Goal: Transaction & Acquisition: Subscribe to service/newsletter

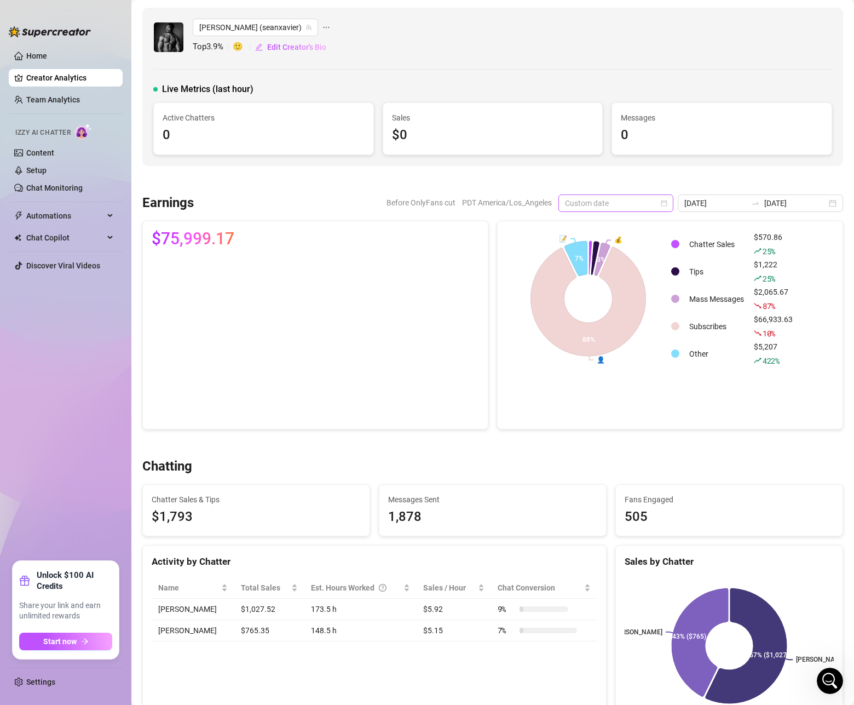
click at [667, 210] on span "Custom date" at bounding box center [616, 203] width 102 height 16
click at [623, 245] on div "Last 7 days" at bounding box center [641, 243] width 97 height 12
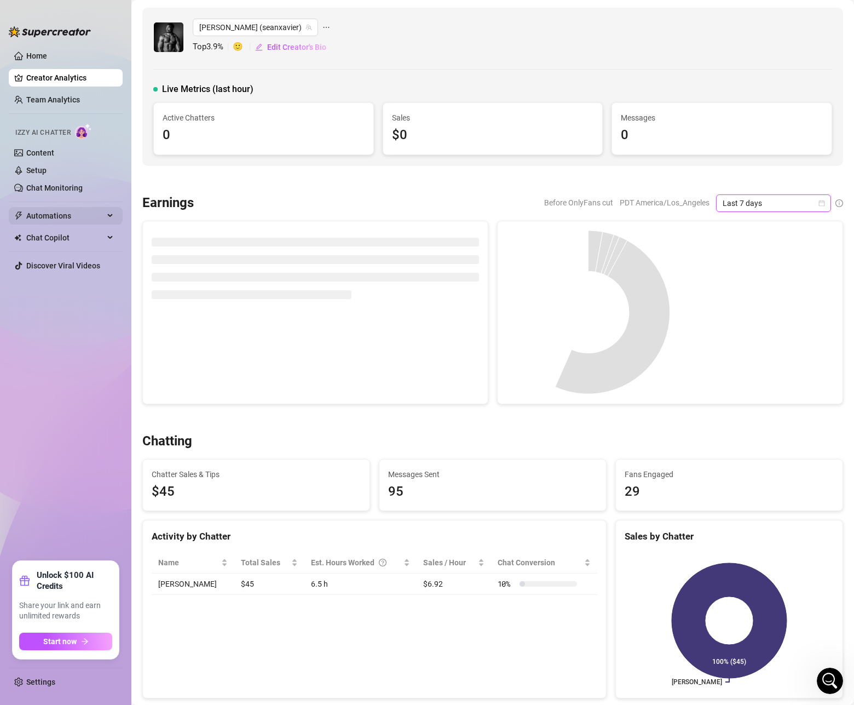
click at [52, 212] on span "Automations" at bounding box center [65, 216] width 78 height 18
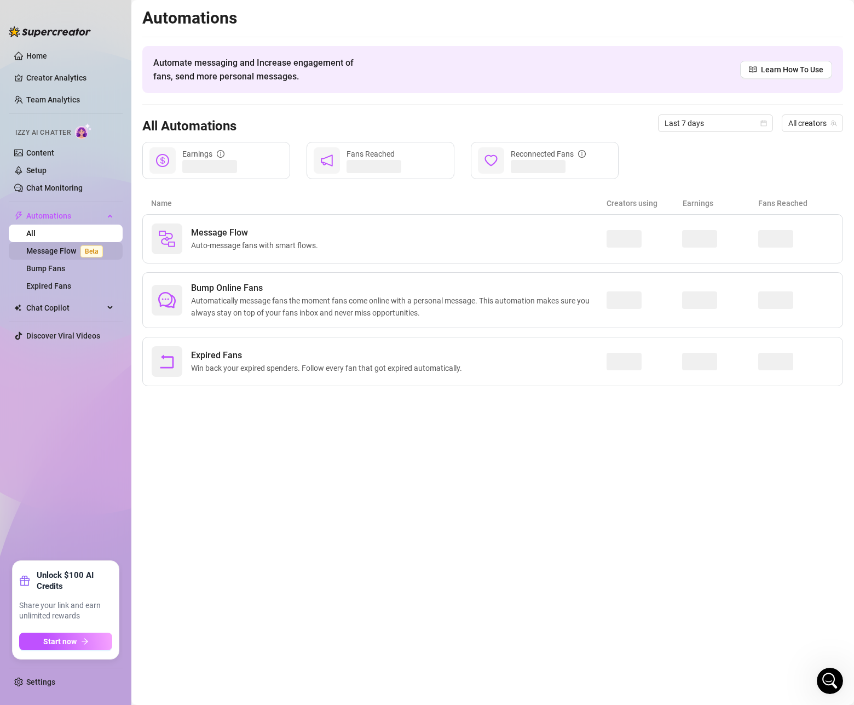
click at [48, 250] on link "Message Flow Beta" at bounding box center [66, 250] width 81 height 9
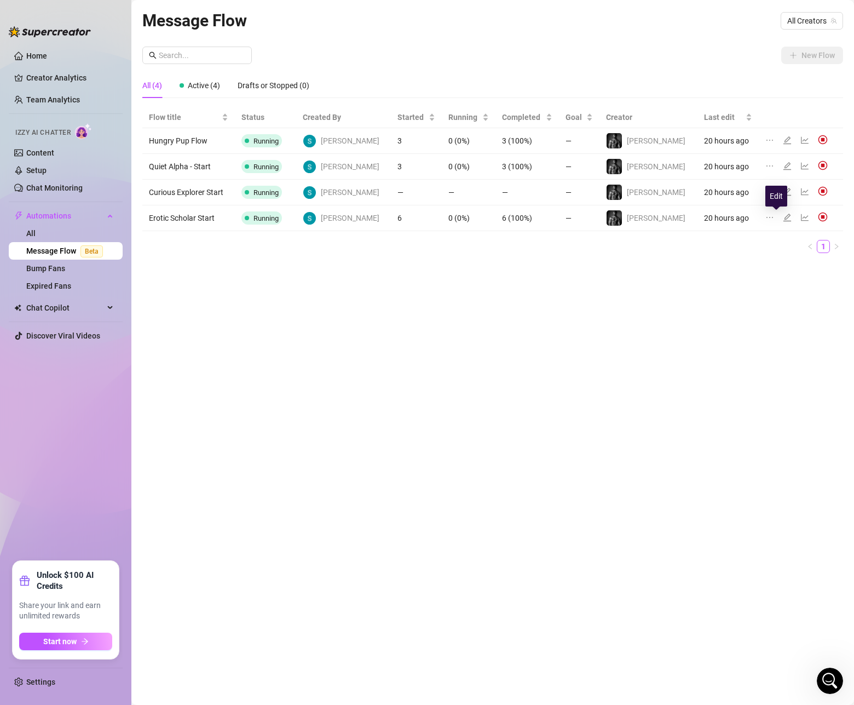
click at [783, 217] on icon "edit" at bounding box center [787, 217] width 9 height 9
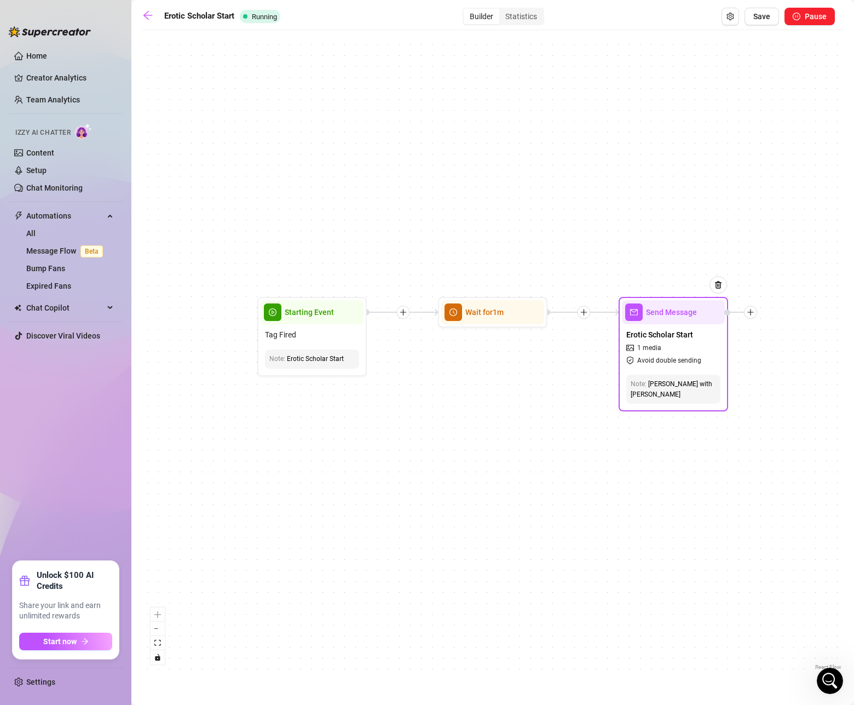
click at [653, 347] on span "1 media" at bounding box center [649, 348] width 24 height 10
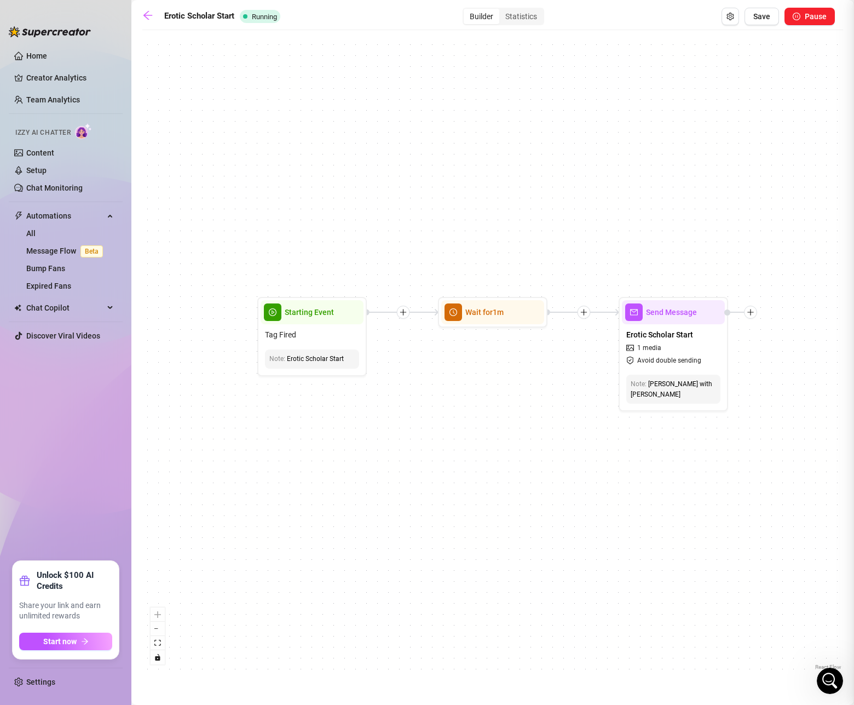
type textarea "This isn’t just sex — it’s legacy, language, and heat. For men like you, who kn…"
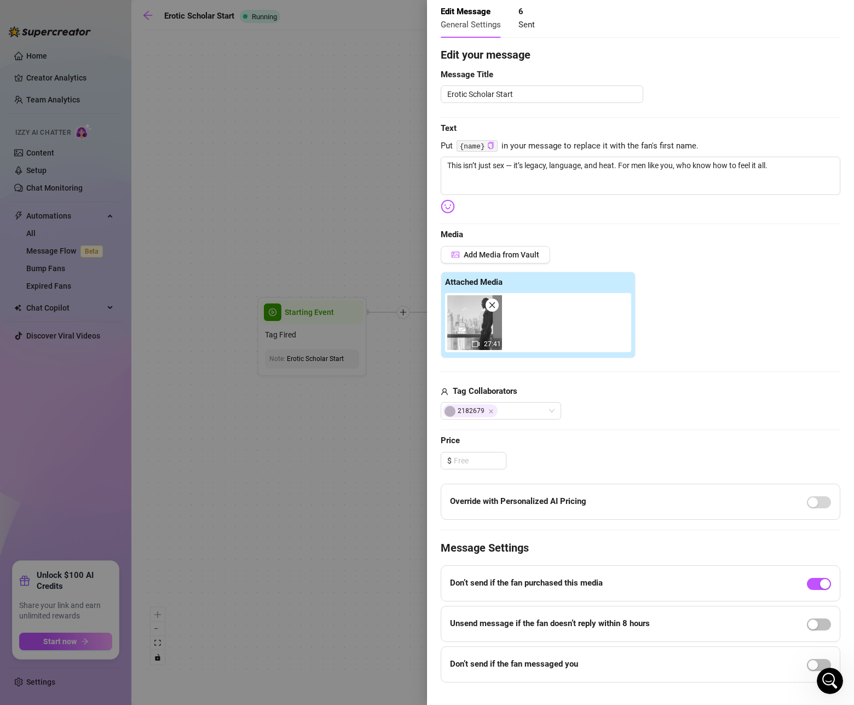
scroll to position [74, 0]
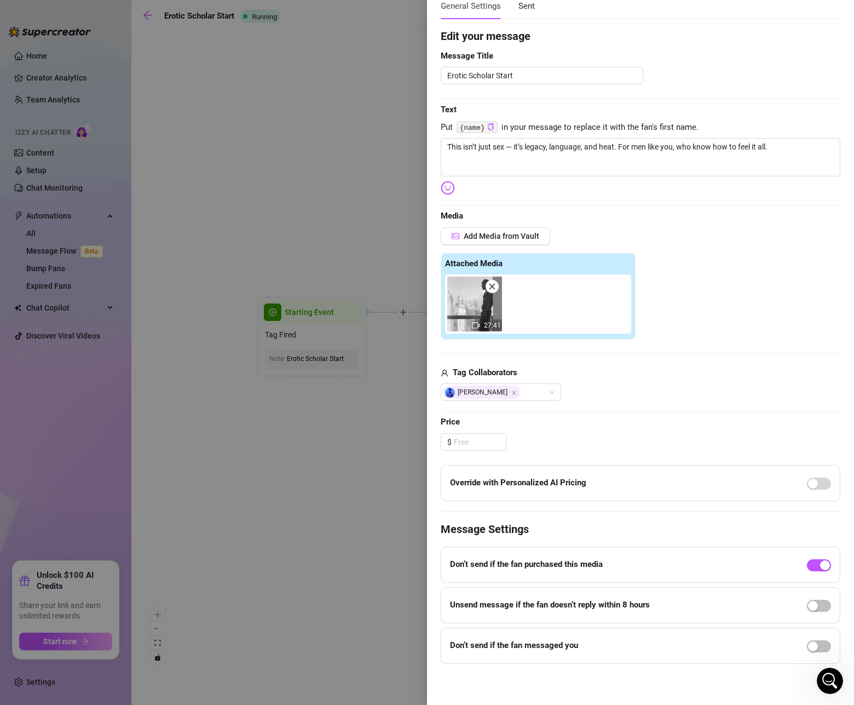
click at [408, 393] on div at bounding box center [427, 352] width 854 height 705
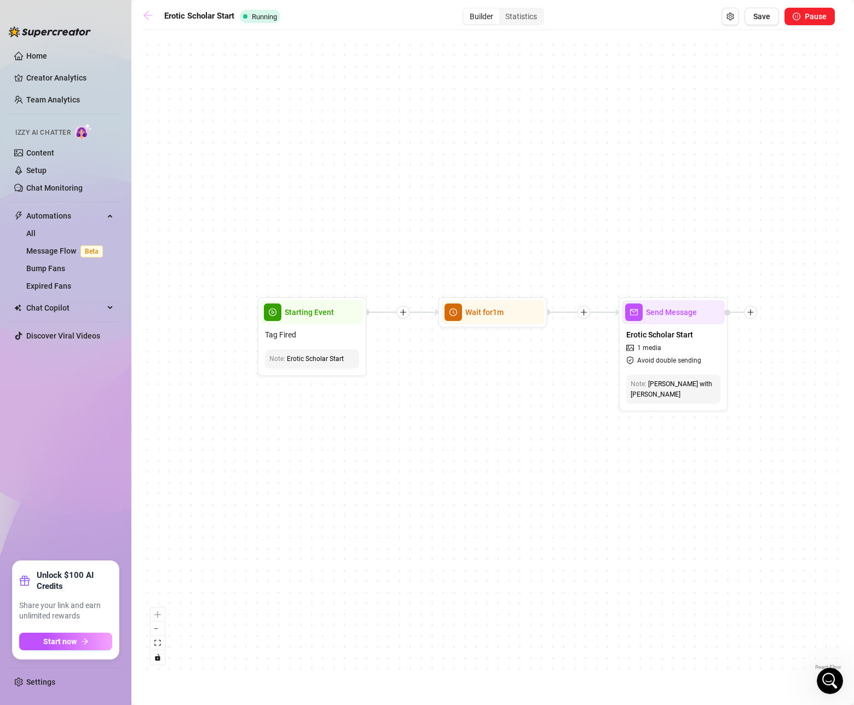
click at [154, 15] on link at bounding box center [150, 16] width 16 height 13
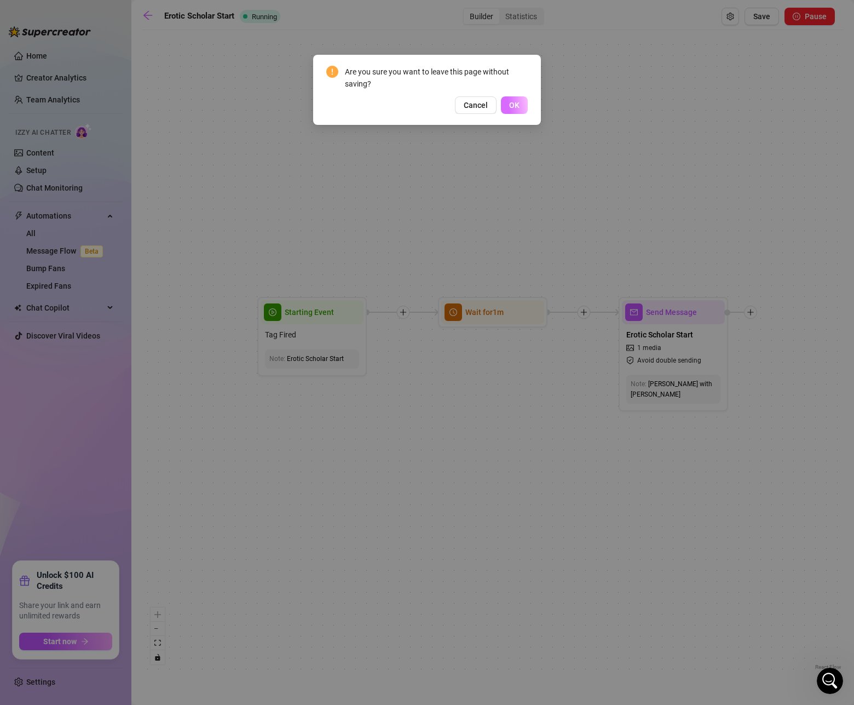
click at [514, 101] on span "OK" at bounding box center [514, 105] width 10 height 9
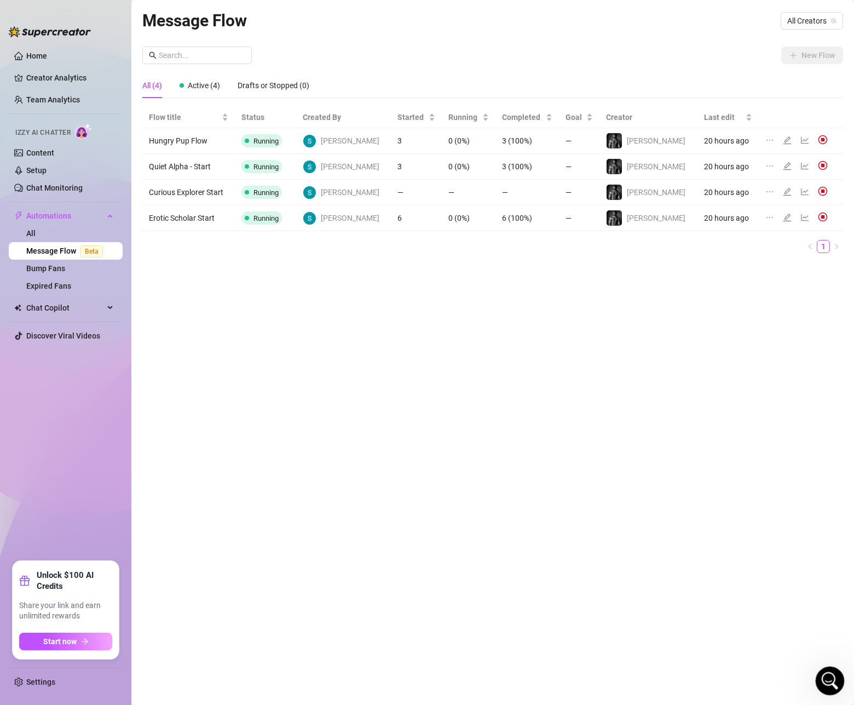
click at [826, 689] on div "Open Intercom Messenger" at bounding box center [828, 679] width 36 height 36
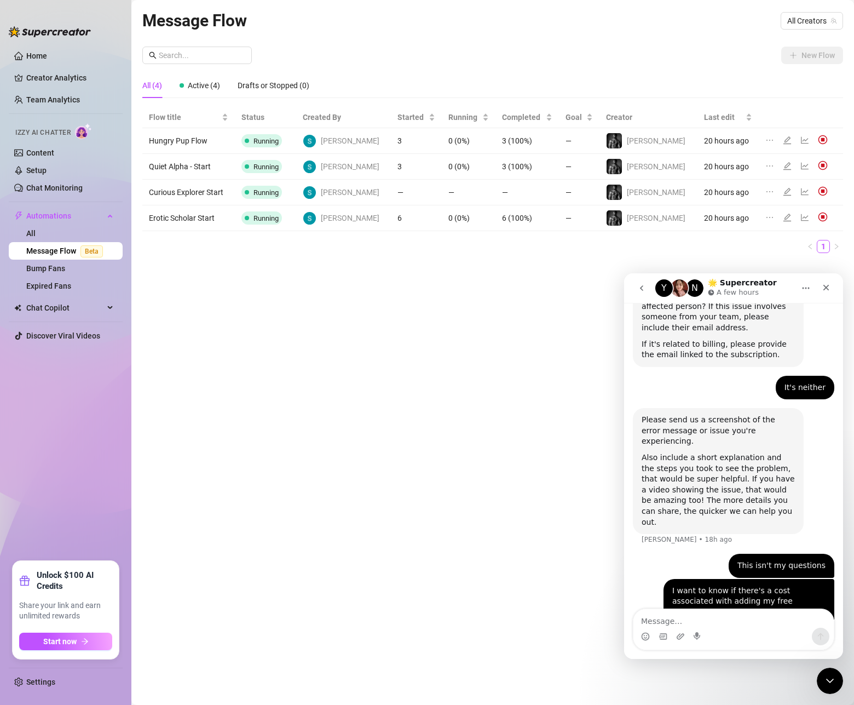
scroll to position [318, 0]
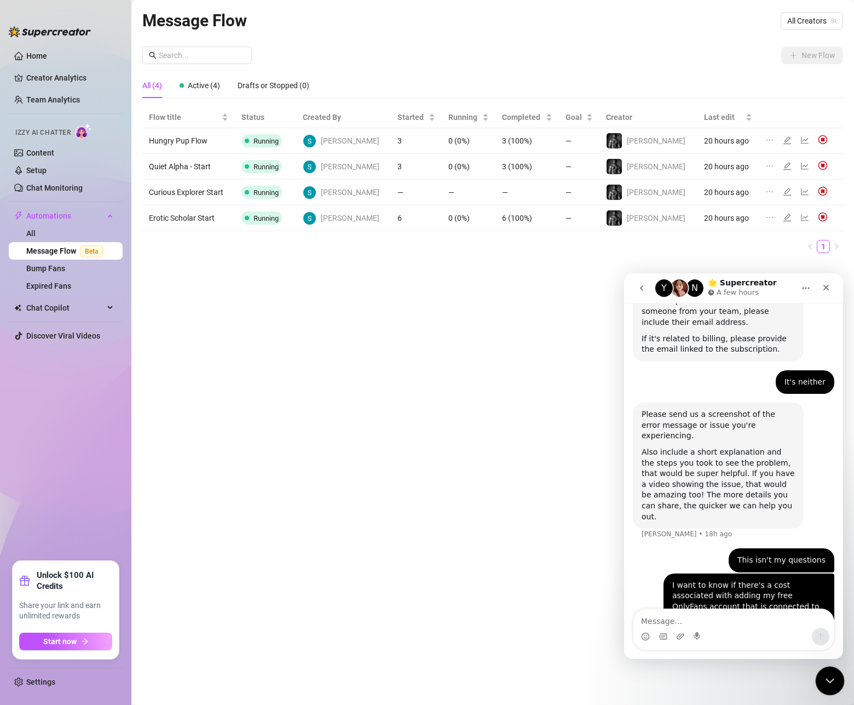
click at [822, 683] on icon "Close Intercom Messenger" at bounding box center [828, 678] width 13 height 13
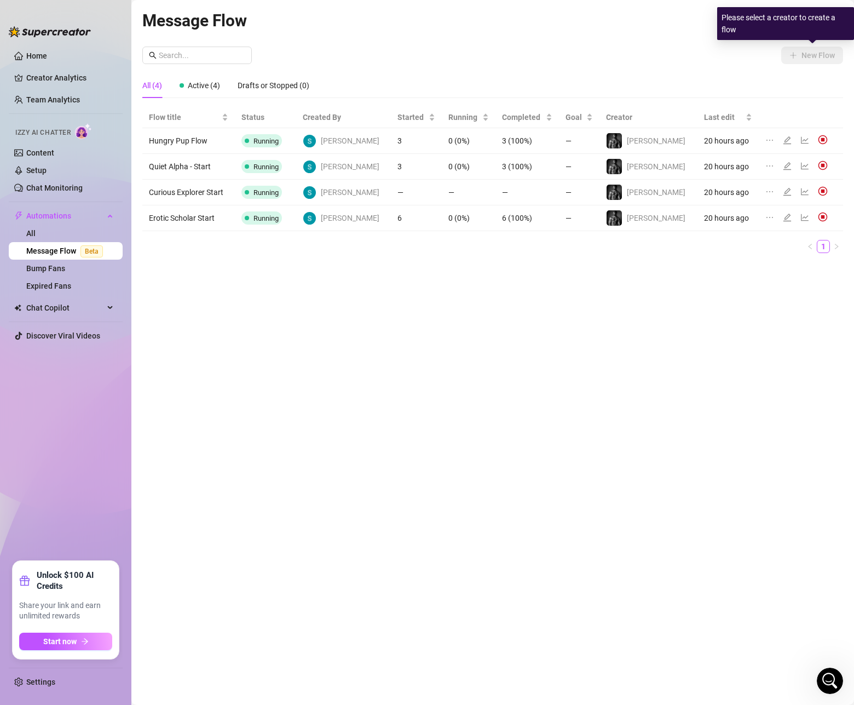
click at [792, 23] on div "Please select a creator to create a flow" at bounding box center [785, 23] width 137 height 33
click at [791, 26] on span "All Creators" at bounding box center [811, 21] width 49 height 16
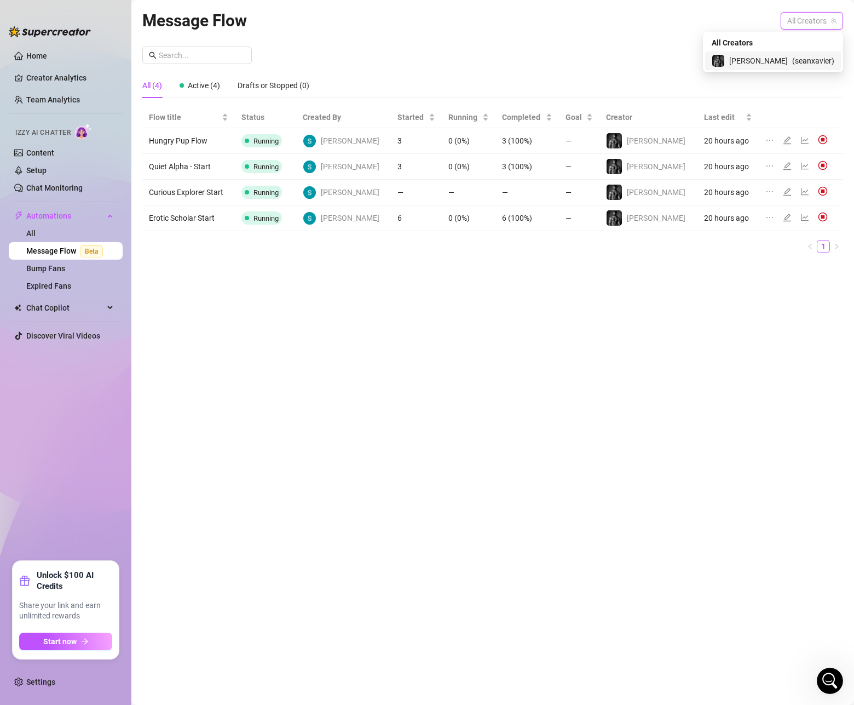
click at [787, 64] on div "[PERSON_NAME] ( seanxavier )" at bounding box center [773, 60] width 123 height 13
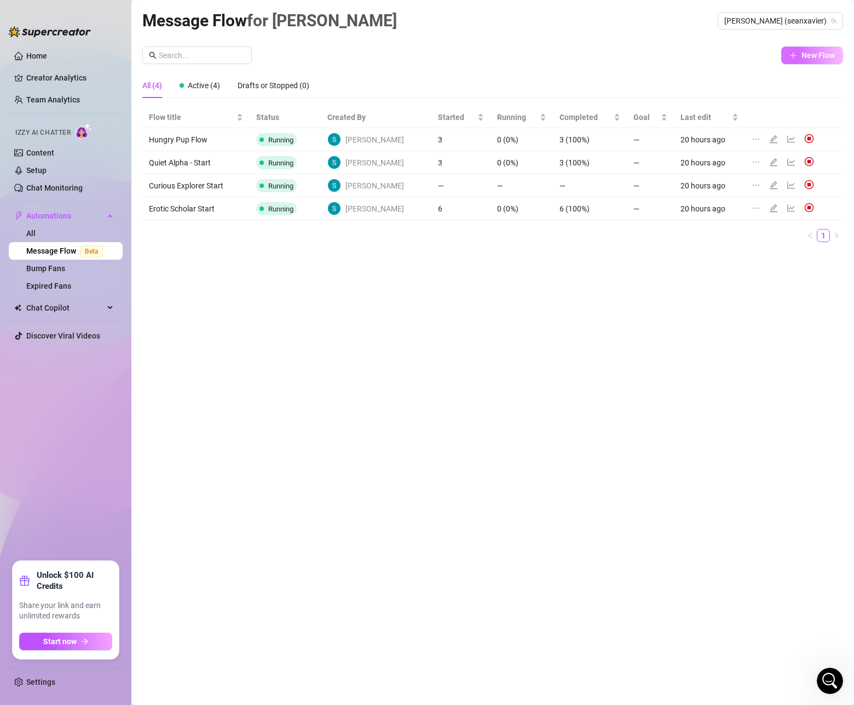
click at [810, 48] on button "New Flow" at bounding box center [812, 56] width 62 height 18
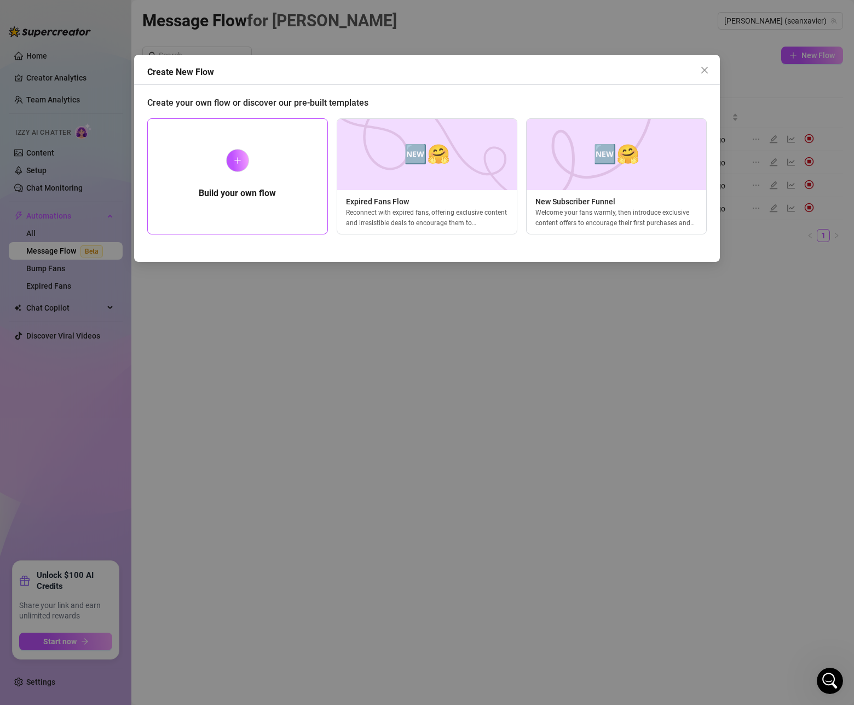
click at [281, 181] on div "Build your own flow" at bounding box center [237, 176] width 181 height 116
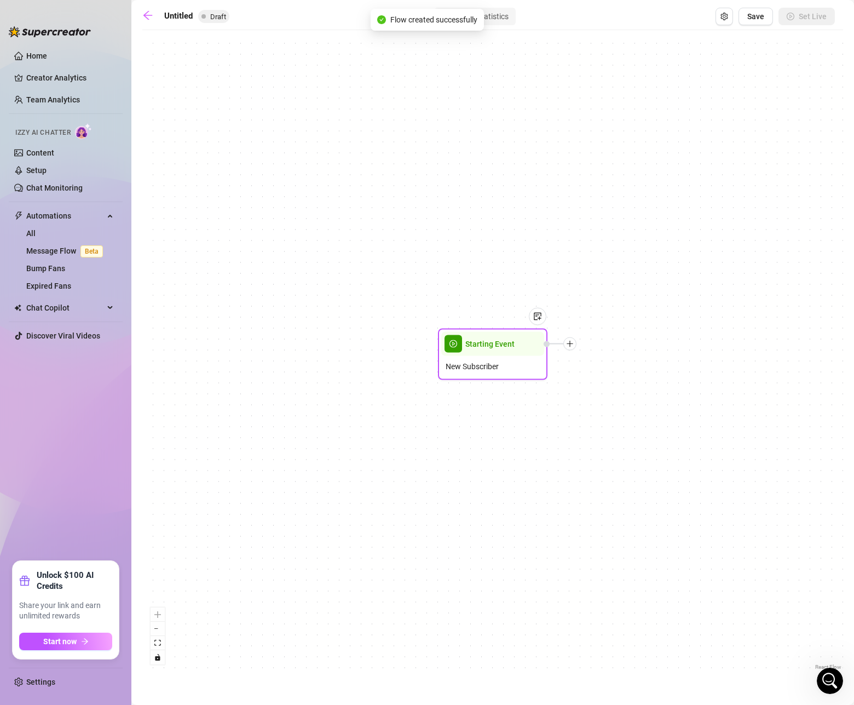
click at [456, 349] on span "play-circle" at bounding box center [454, 344] width 18 height 18
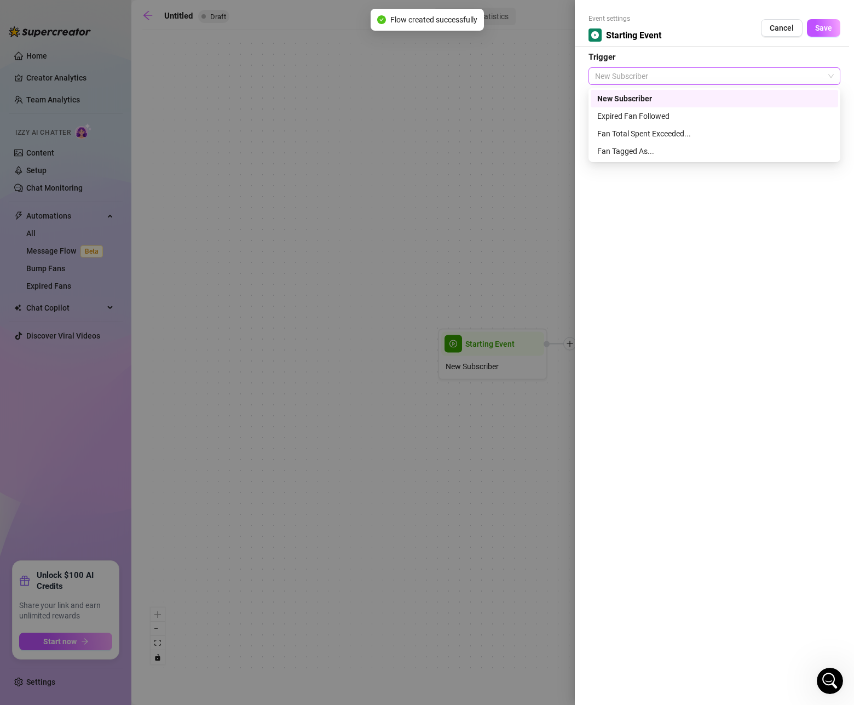
click at [613, 78] on span "New Subscriber" at bounding box center [714, 76] width 239 height 16
click at [657, 152] on div "Fan Tagged As..." at bounding box center [714, 151] width 234 height 12
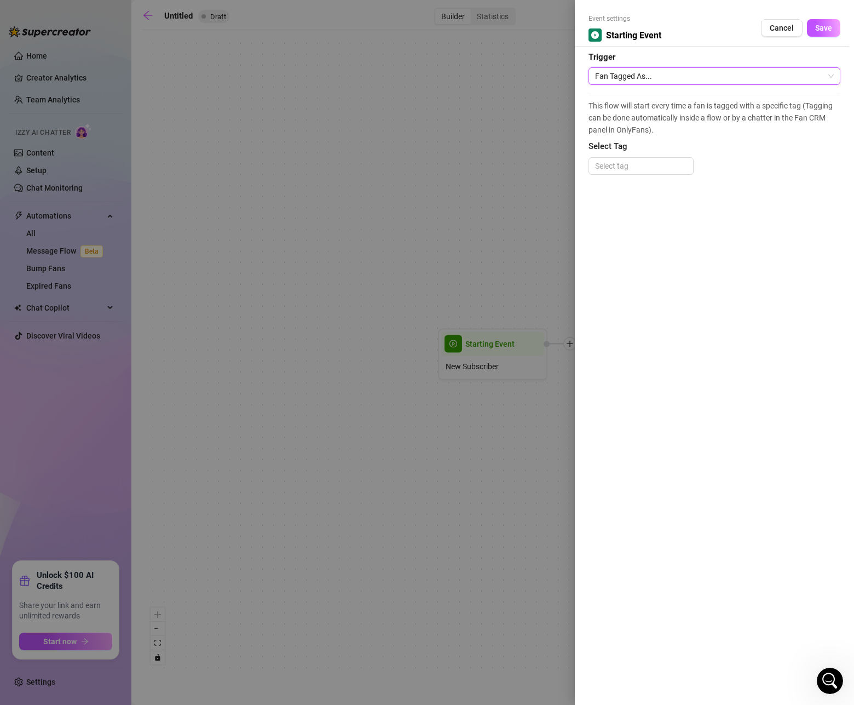
click at [643, 72] on span "Fan Tagged As..." at bounding box center [714, 76] width 239 height 16
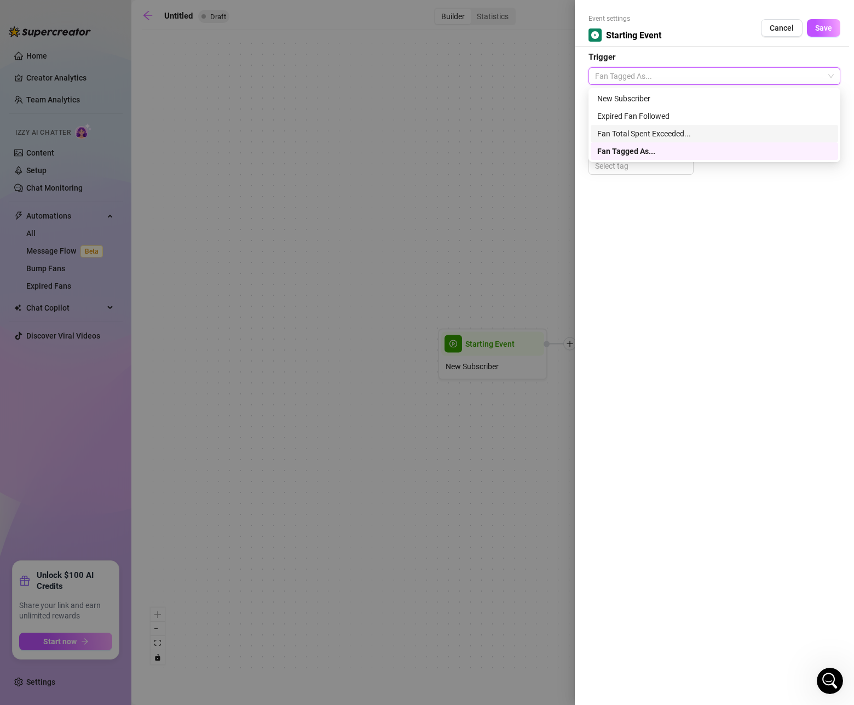
click at [638, 135] on div "Fan Total Spent Exceeded..." at bounding box center [714, 134] width 234 height 12
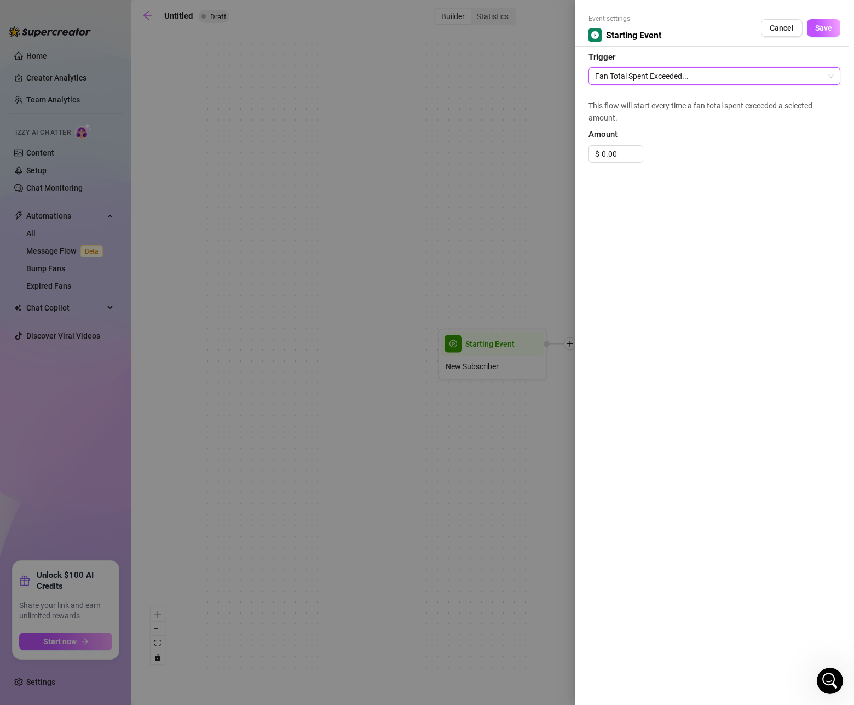
click at [662, 80] on span "Fan Total Spent Exceeded..." at bounding box center [714, 76] width 239 height 16
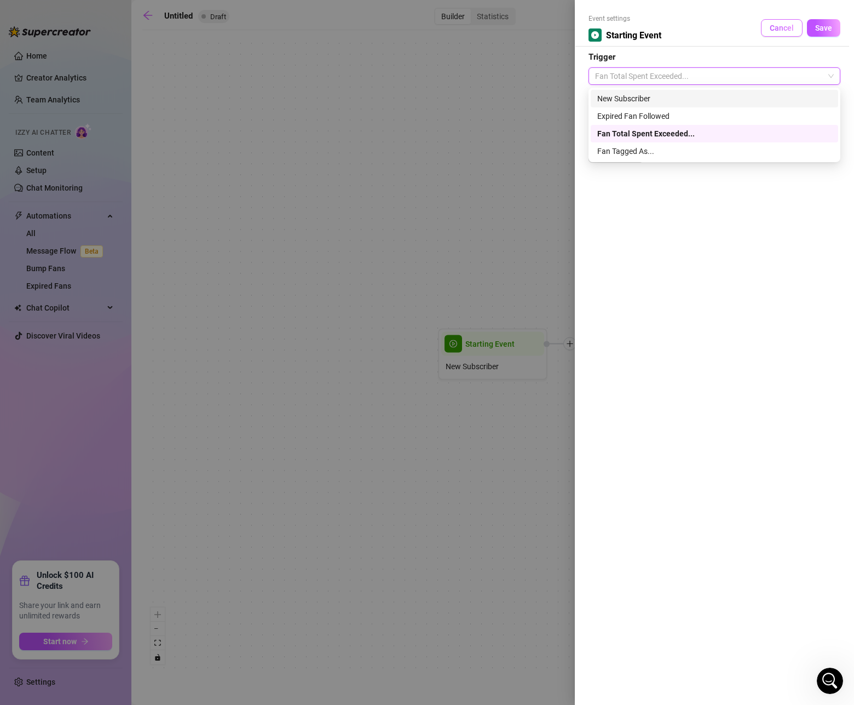
click at [773, 31] on span "Cancel" at bounding box center [782, 28] width 24 height 9
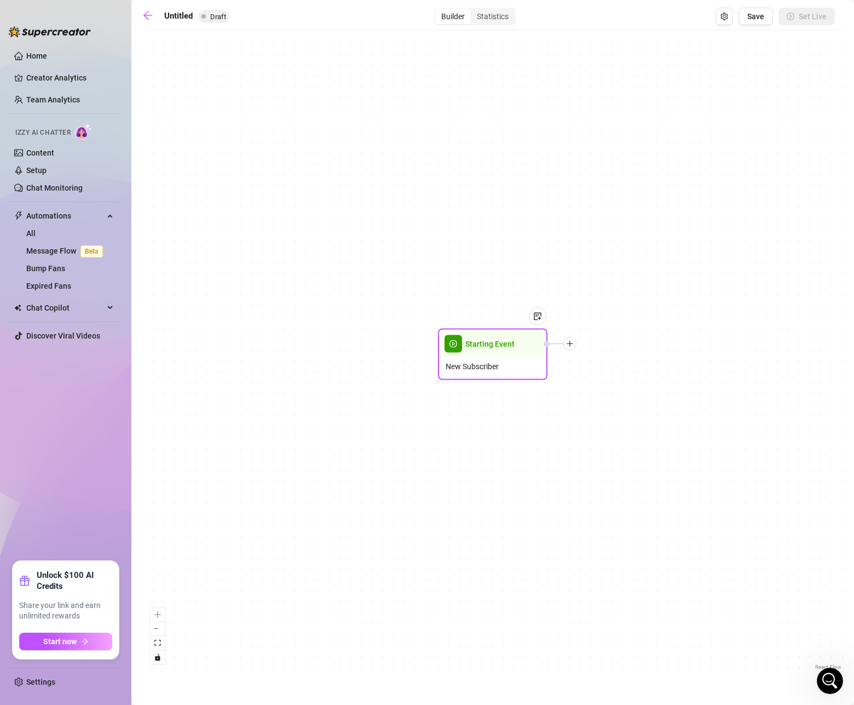
click at [533, 352] on div "Starting Event" at bounding box center [492, 344] width 103 height 24
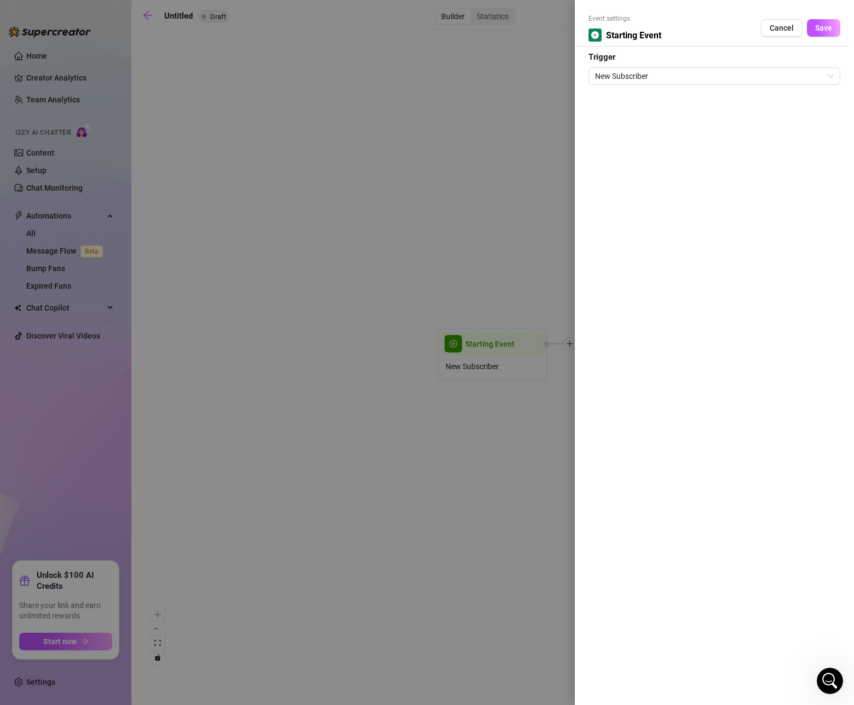
click at [552, 286] on div at bounding box center [427, 352] width 854 height 705
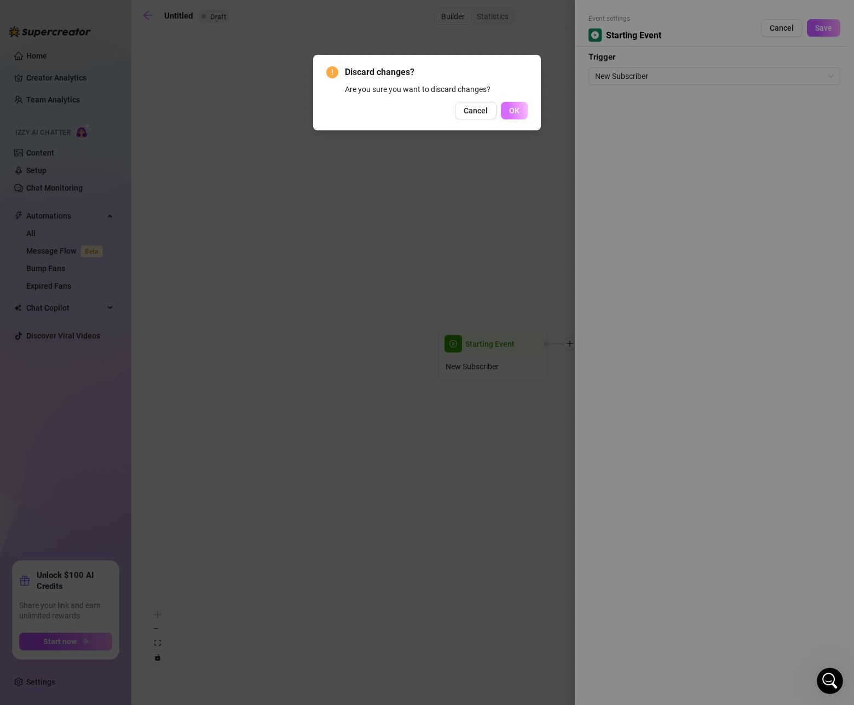
click at [504, 113] on button "OK" at bounding box center [514, 111] width 27 height 18
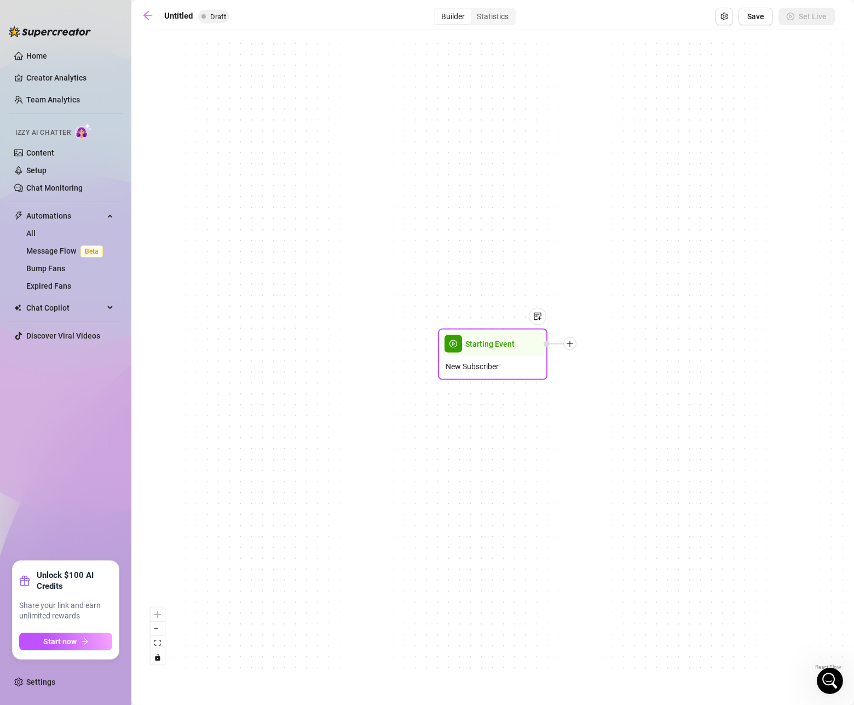
click at [570, 345] on icon "plus" at bounding box center [570, 344] width 8 height 8
click at [569, 345] on icon "plus" at bounding box center [570, 344] width 8 height 8
click at [612, 361] on div "Condition" at bounding box center [624, 363] width 80 height 19
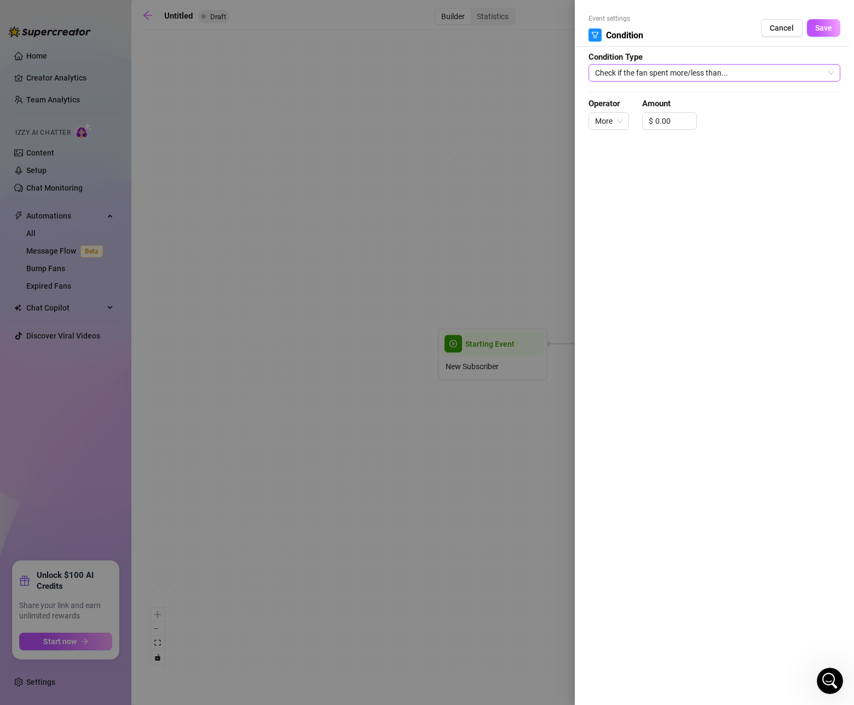
click at [650, 70] on span "Check if the fan spent more/less than..." at bounding box center [714, 73] width 239 height 16
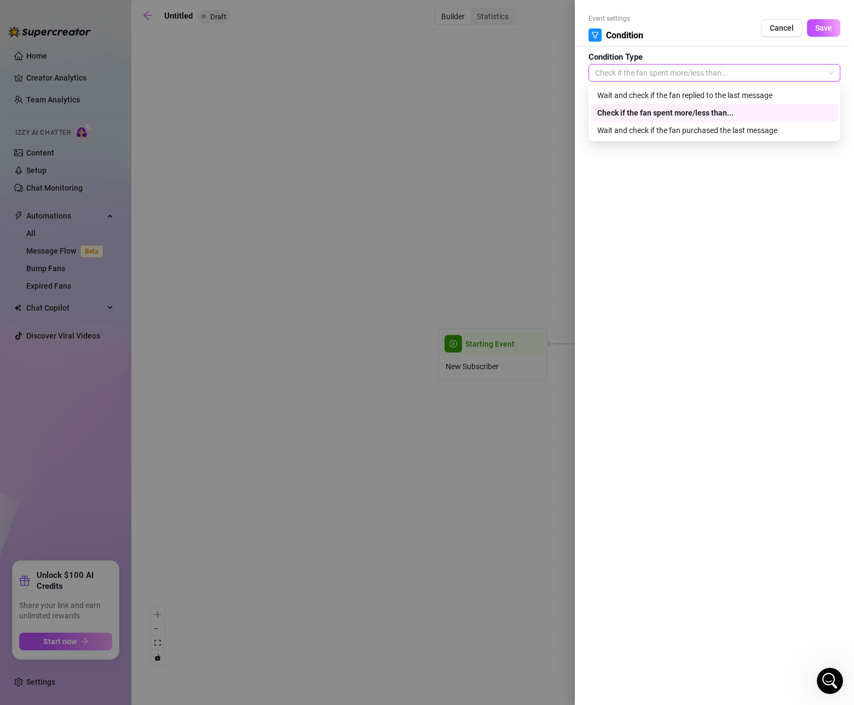
click at [660, 57] on form "Event settings Condition Cancel Save Condition Type Check if the fan spent more…" at bounding box center [715, 77] width 252 height 126
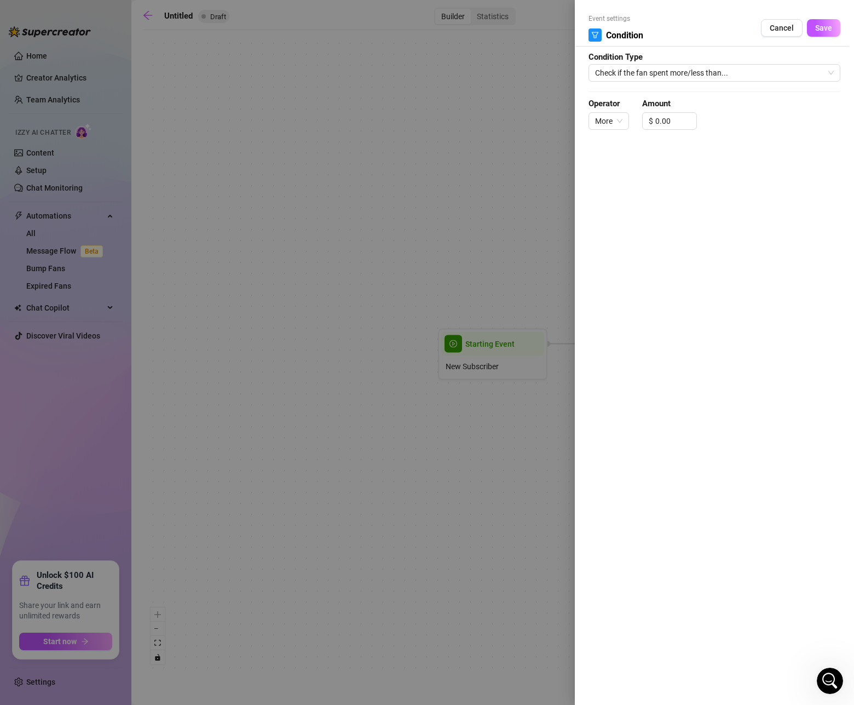
click at [778, 33] on button "Cancel" at bounding box center [782, 28] width 42 height 18
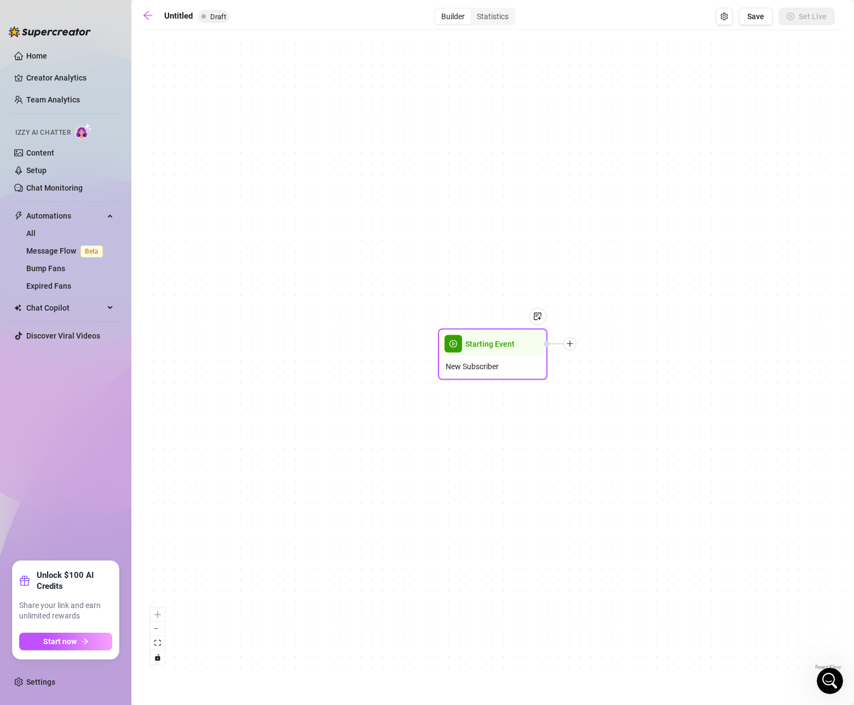
click at [569, 345] on icon "plus" at bounding box center [570, 344] width 8 height 8
click at [569, 340] on icon "plus" at bounding box center [570, 344] width 8 height 8
click at [609, 385] on div "Message" at bounding box center [624, 382] width 80 height 19
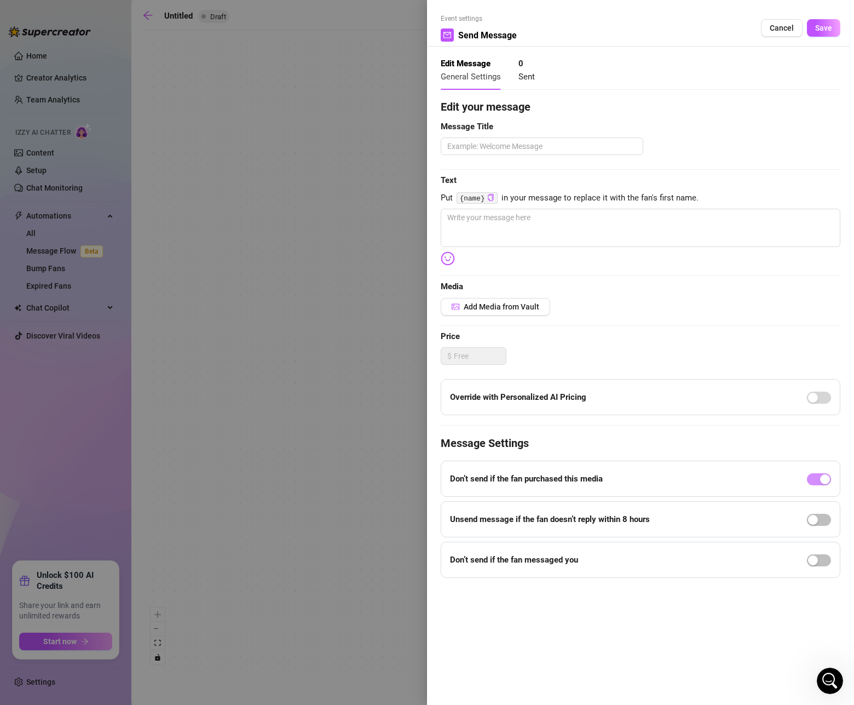
click at [782, 30] on span "Cancel" at bounding box center [782, 28] width 24 height 9
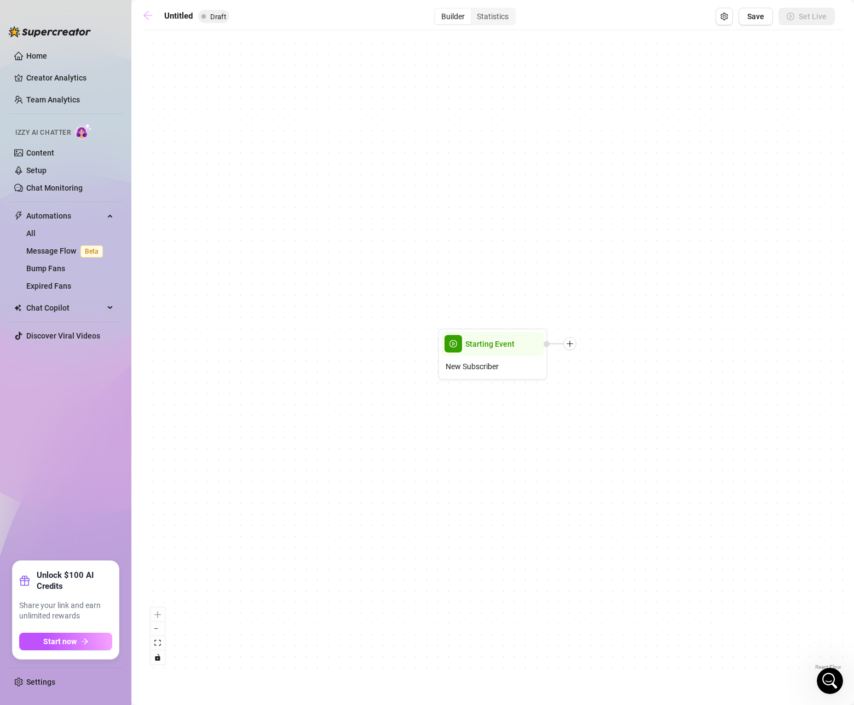
click at [151, 16] on icon "arrow-left" at bounding box center [147, 15] width 11 height 11
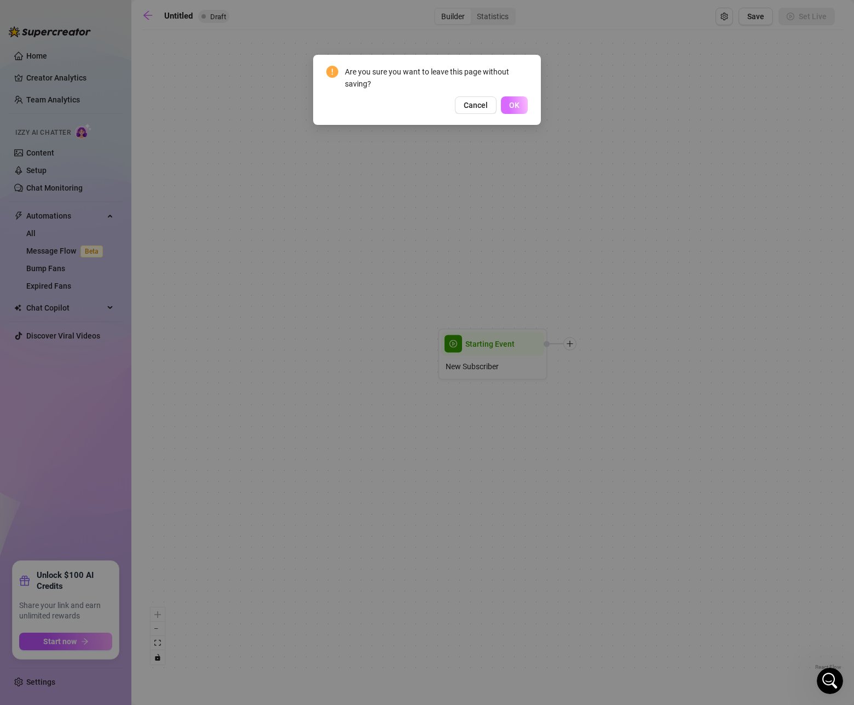
click at [517, 103] on span "OK" at bounding box center [514, 105] width 10 height 9
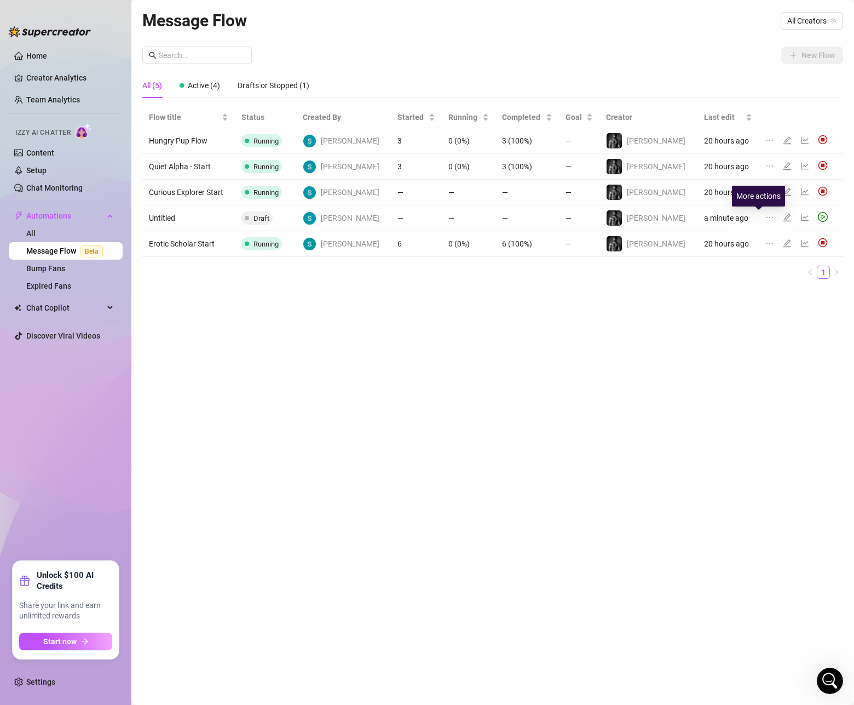
click at [765, 217] on icon "ellipsis" at bounding box center [769, 217] width 9 height 9
click at [702, 269] on span "Delete" at bounding box center [712, 270] width 83 height 12
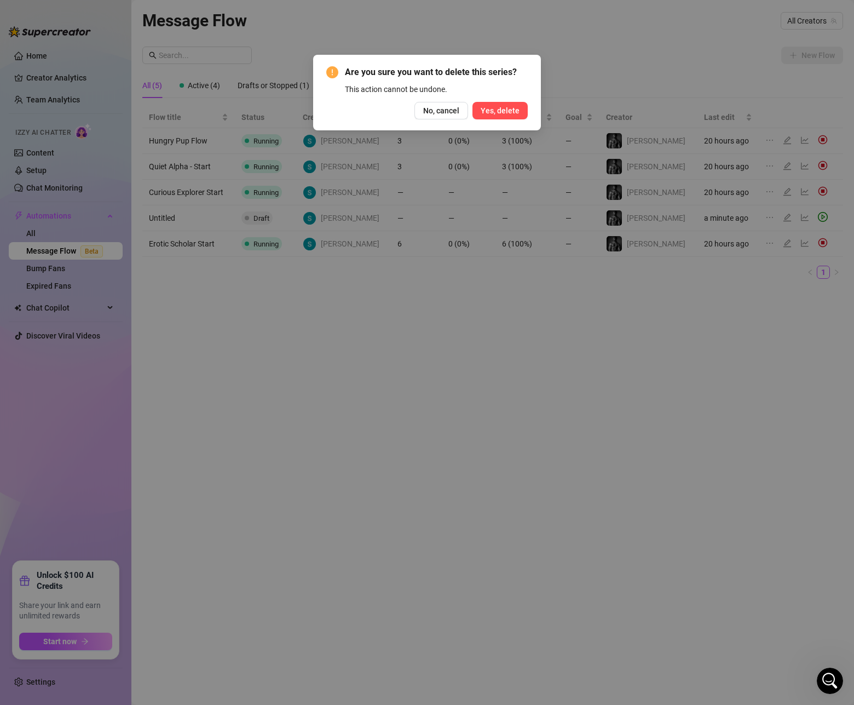
click at [506, 109] on span "Yes, delete" at bounding box center [500, 110] width 39 height 9
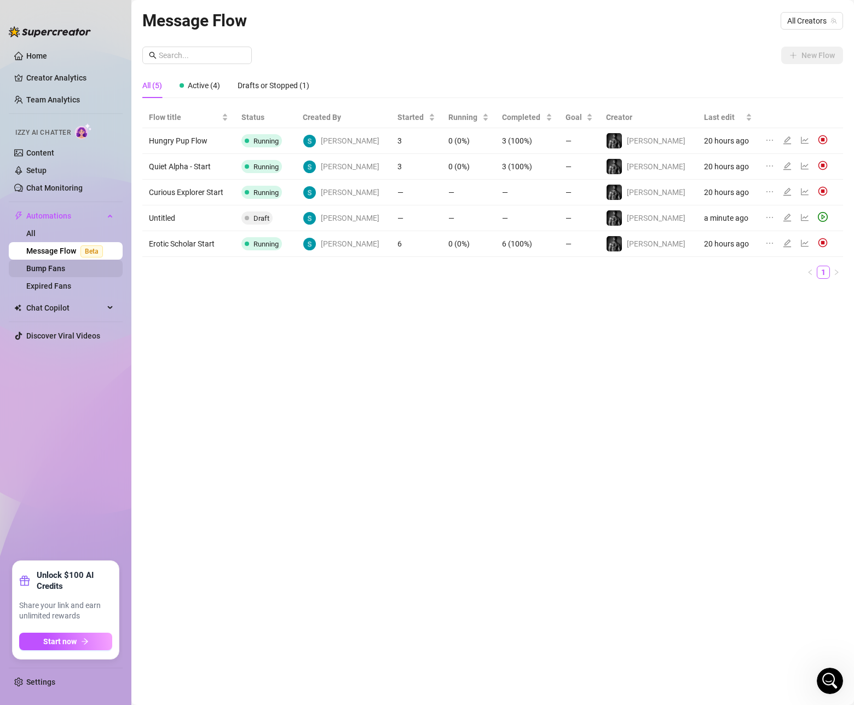
click at [50, 271] on link "Bump Fans" at bounding box center [45, 268] width 39 height 9
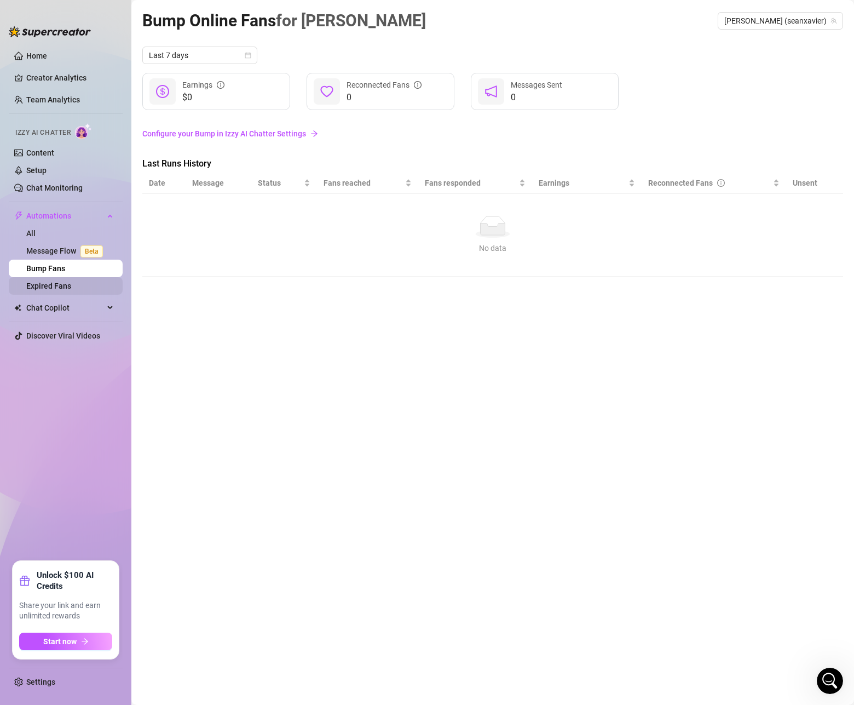
click at [47, 287] on link "Expired Fans" at bounding box center [48, 285] width 45 height 9
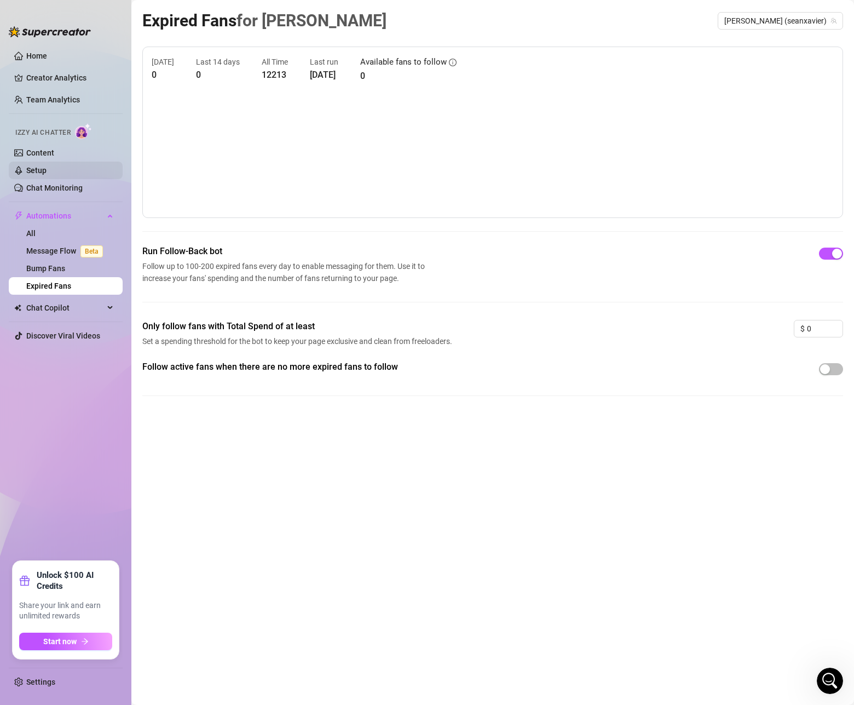
click at [47, 166] on link "Setup" at bounding box center [36, 170] width 20 height 9
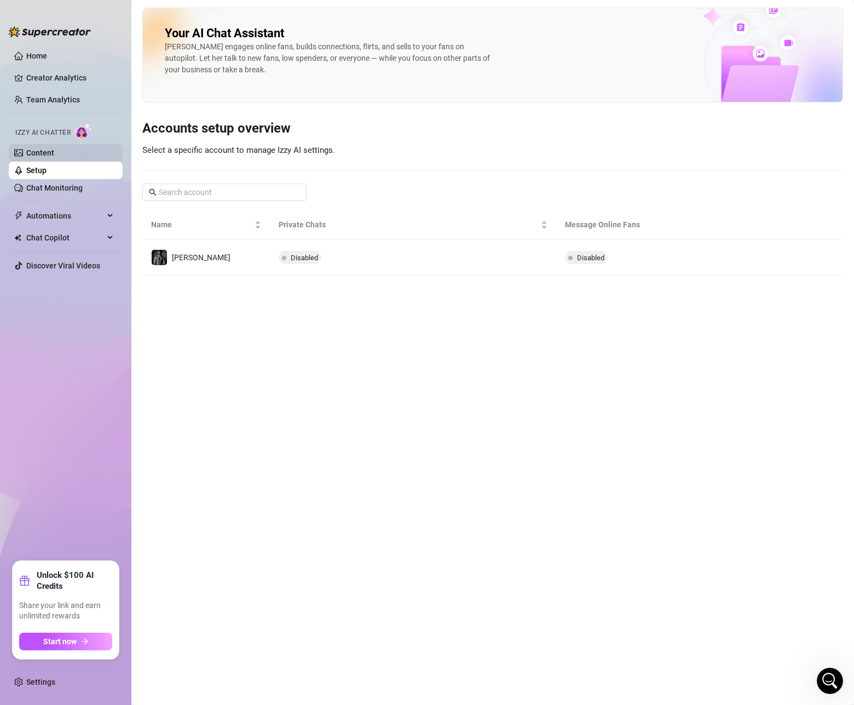
click at [54, 155] on link "Content" at bounding box center [40, 152] width 28 height 9
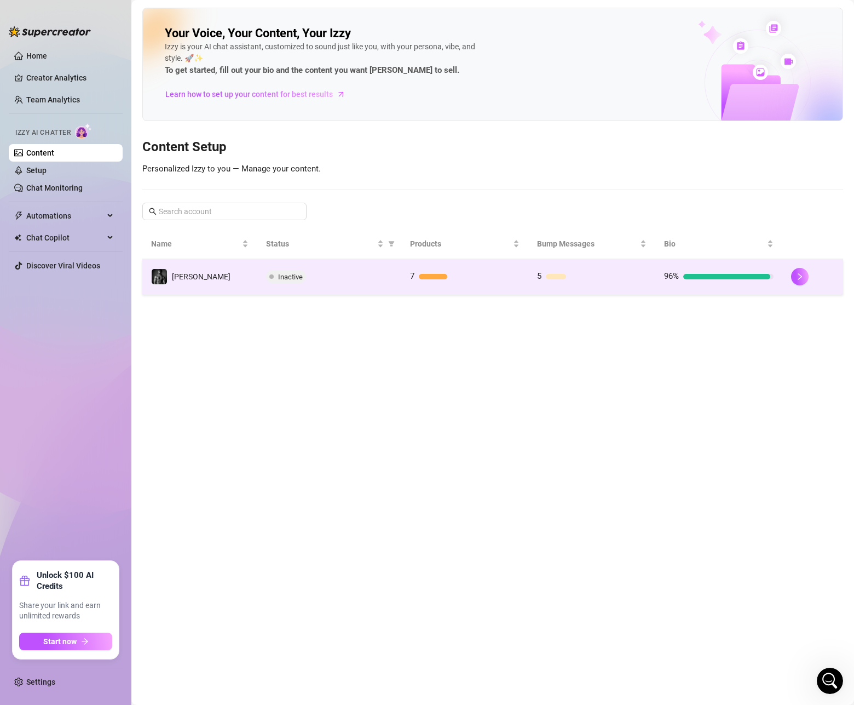
click at [449, 270] on div "7" at bounding box center [464, 276] width 109 height 13
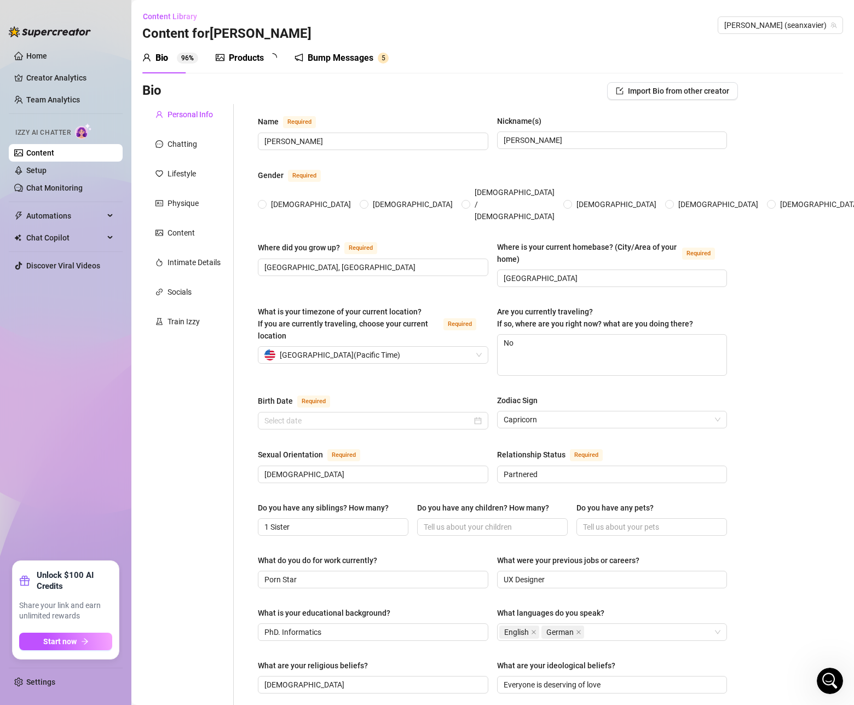
radio input "true"
type input "[DATE]"
click at [191, 322] on div "Train Izzy" at bounding box center [184, 321] width 32 height 12
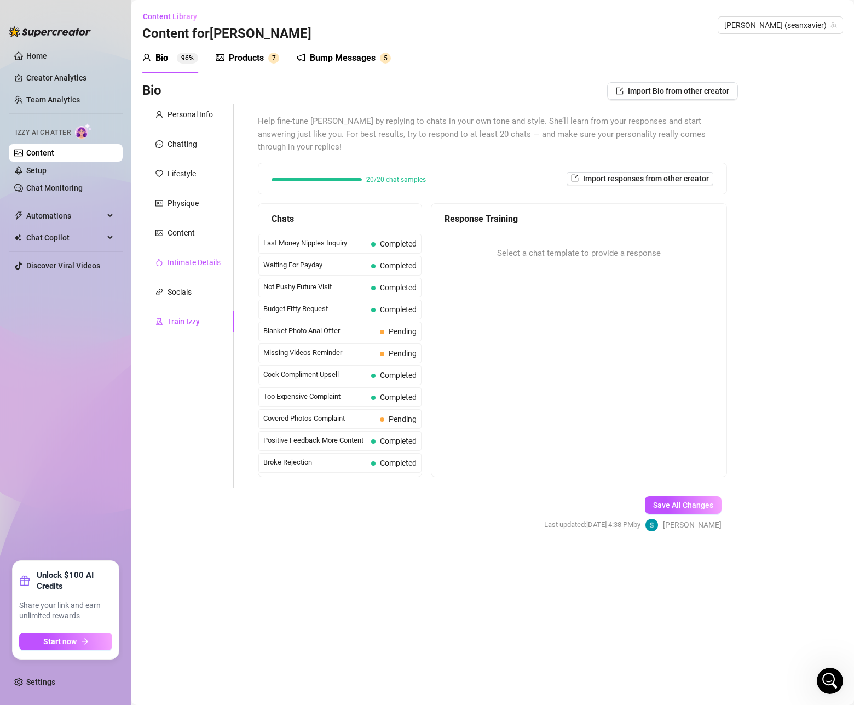
click at [178, 267] on div "Intimate Details" at bounding box center [194, 262] width 53 height 12
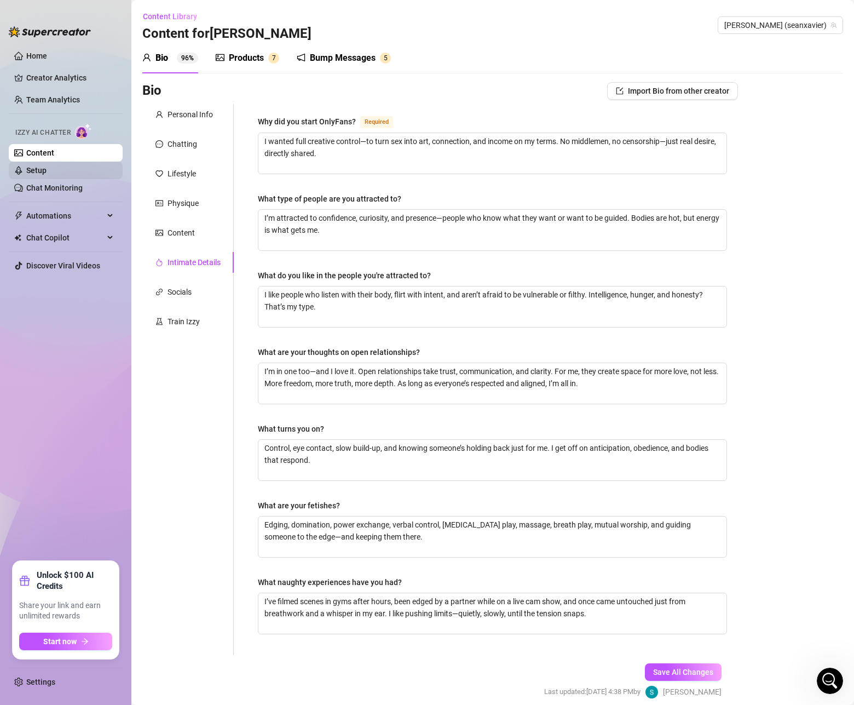
click at [47, 173] on link "Setup" at bounding box center [36, 170] width 20 height 9
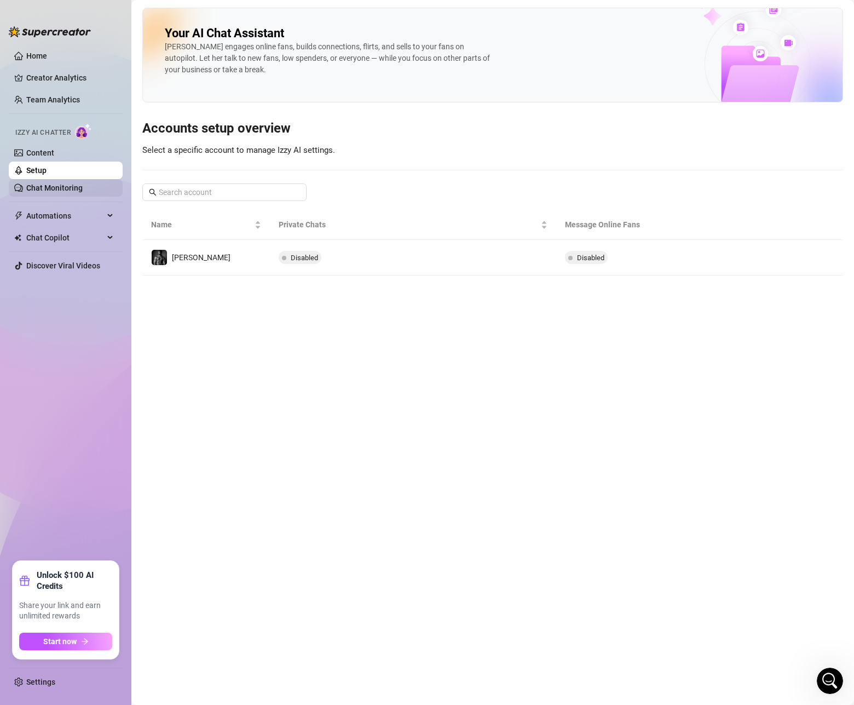
click at [47, 192] on link "Chat Monitoring" at bounding box center [54, 187] width 56 height 9
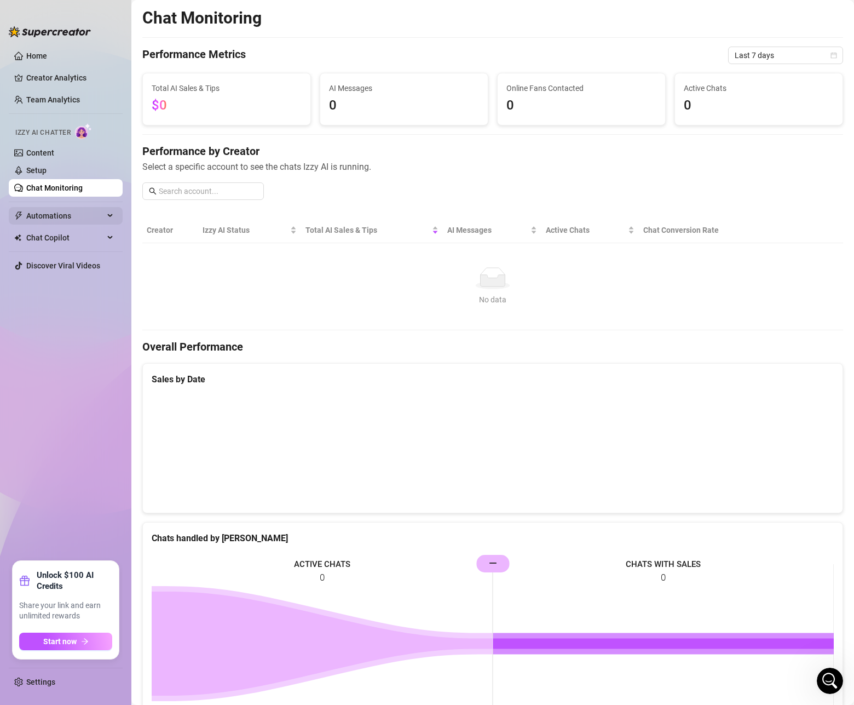
click at [47, 217] on span "Automations" at bounding box center [65, 216] width 78 height 18
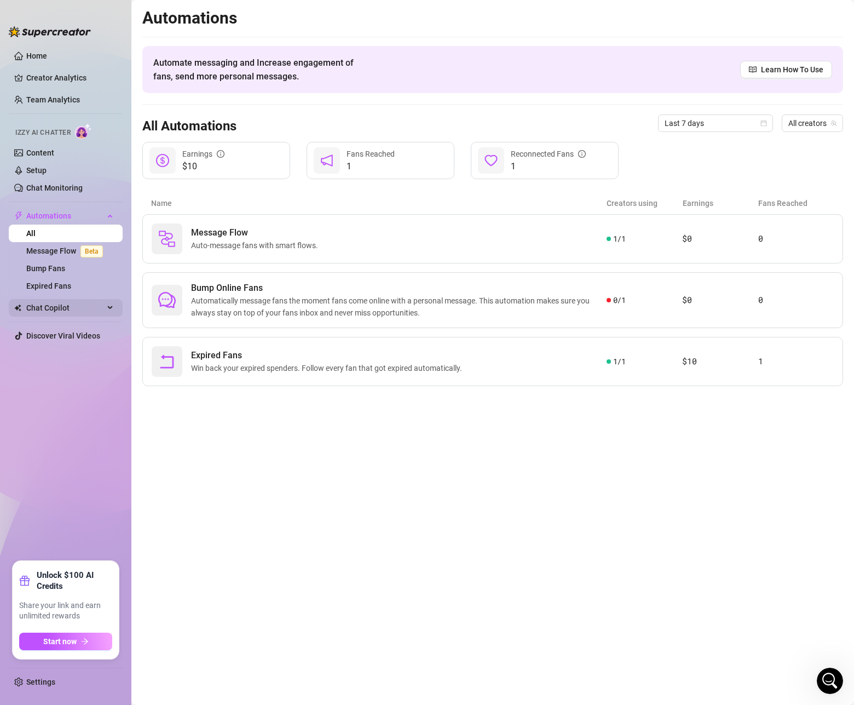
click at [55, 304] on span "Chat Copilot" at bounding box center [65, 308] width 78 height 18
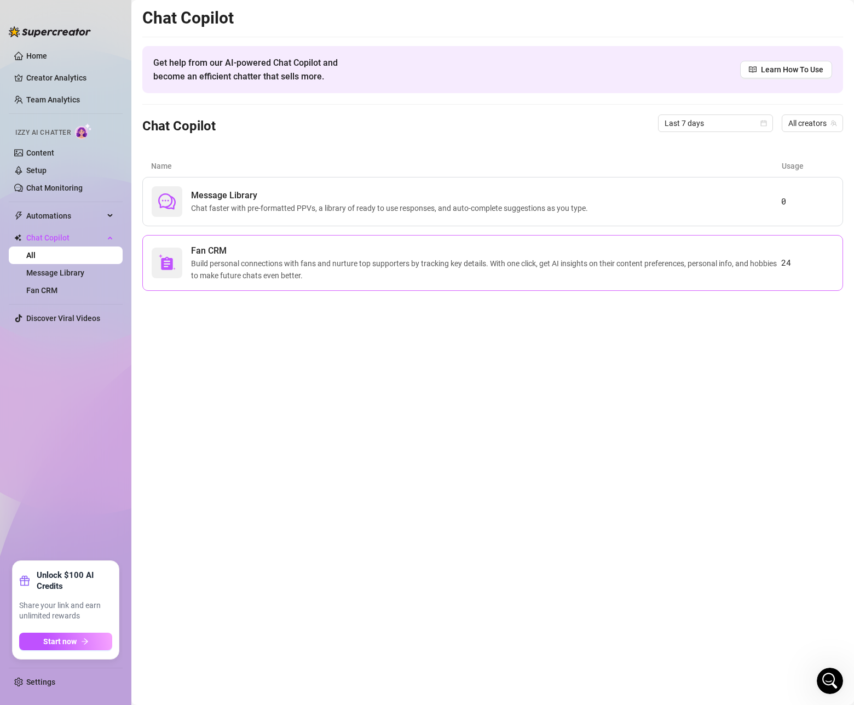
click at [240, 271] on span "Build personal connections with fans and nurture top supporters by tracking key…" at bounding box center [486, 269] width 590 height 24
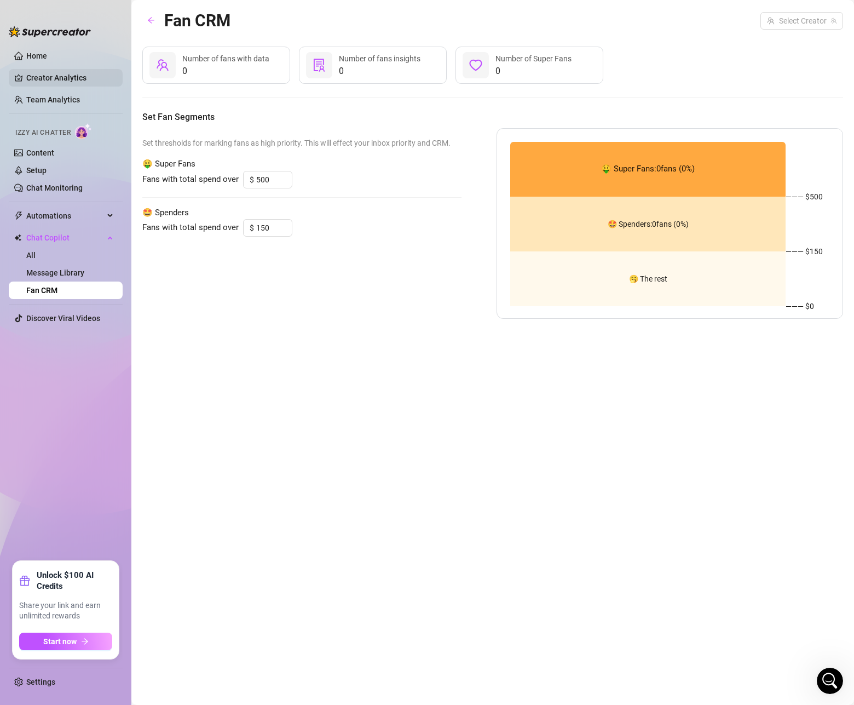
click at [61, 77] on link "Creator Analytics" at bounding box center [70, 78] width 88 height 18
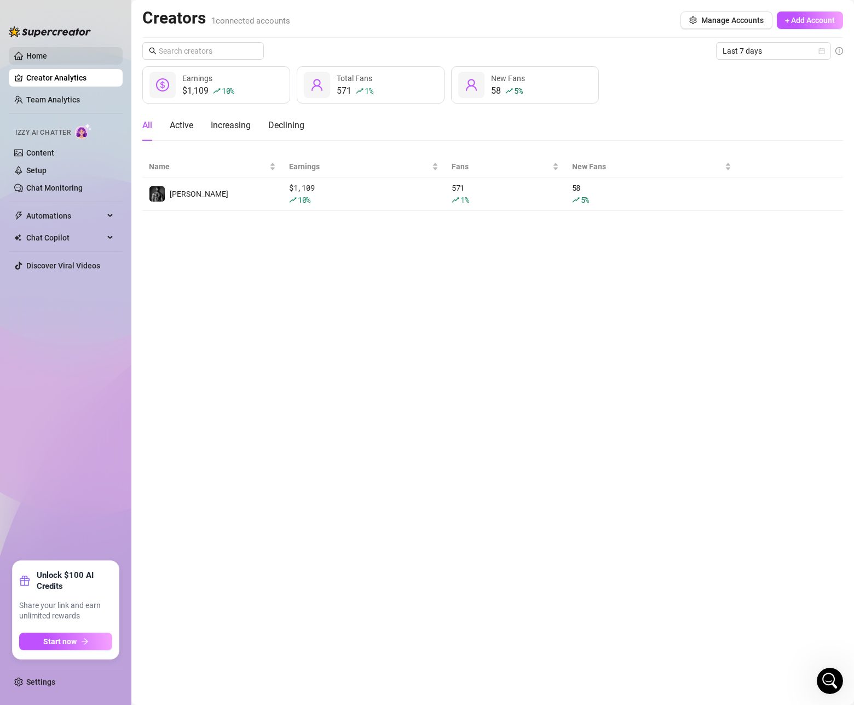
click at [26, 56] on link "Home" at bounding box center [36, 55] width 21 height 9
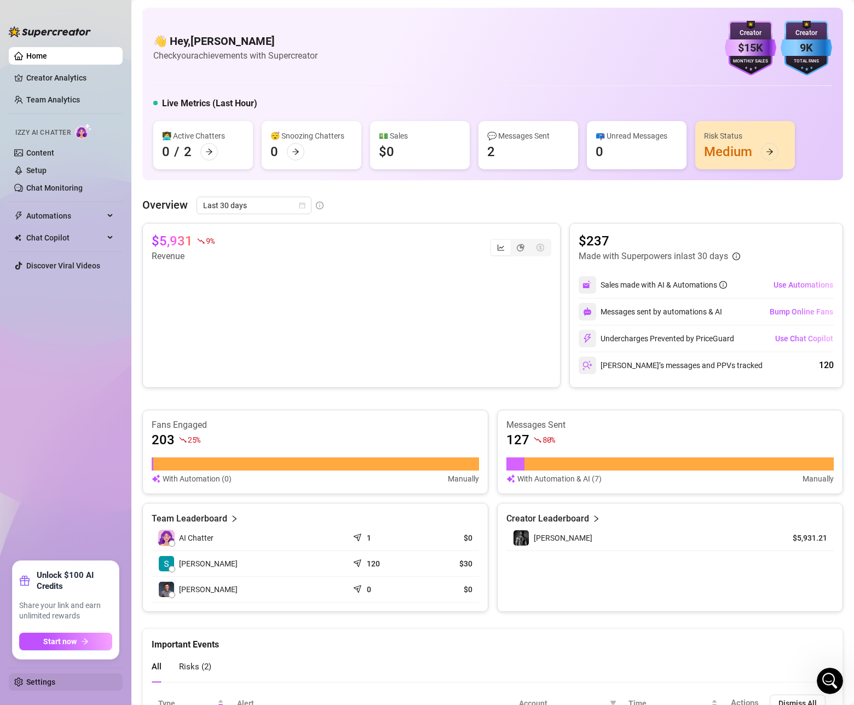
click at [55, 684] on link "Settings" at bounding box center [40, 681] width 29 height 9
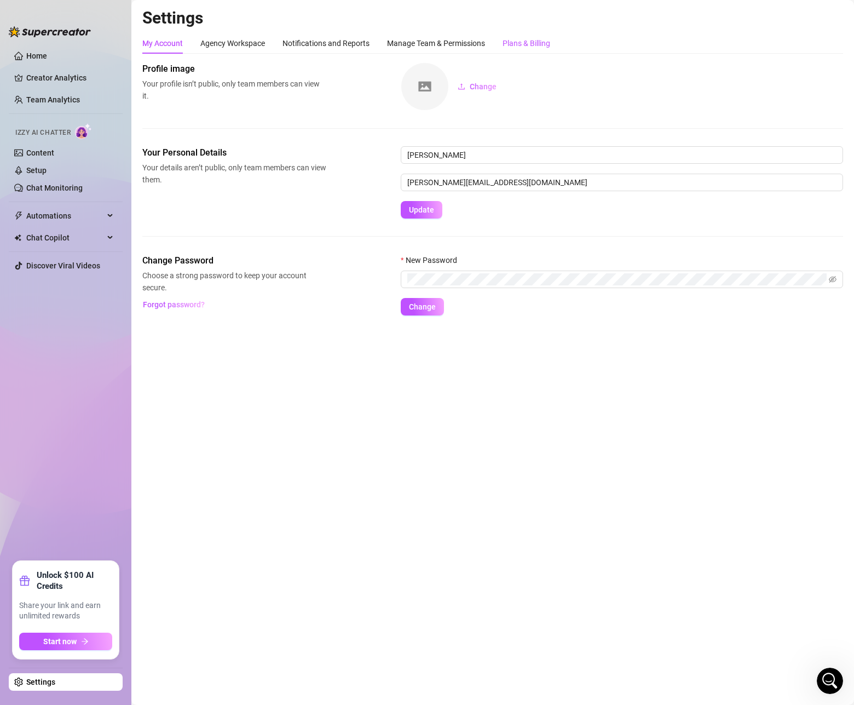
click at [517, 44] on div "Plans & Billing" at bounding box center [527, 43] width 48 height 12
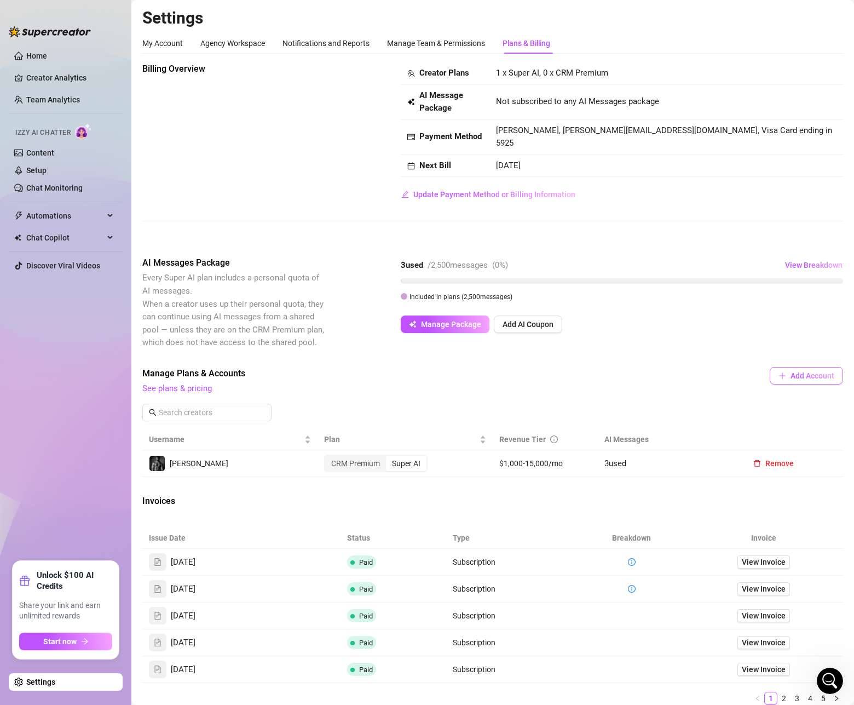
click at [800, 371] on span "Add Account" at bounding box center [813, 375] width 44 height 9
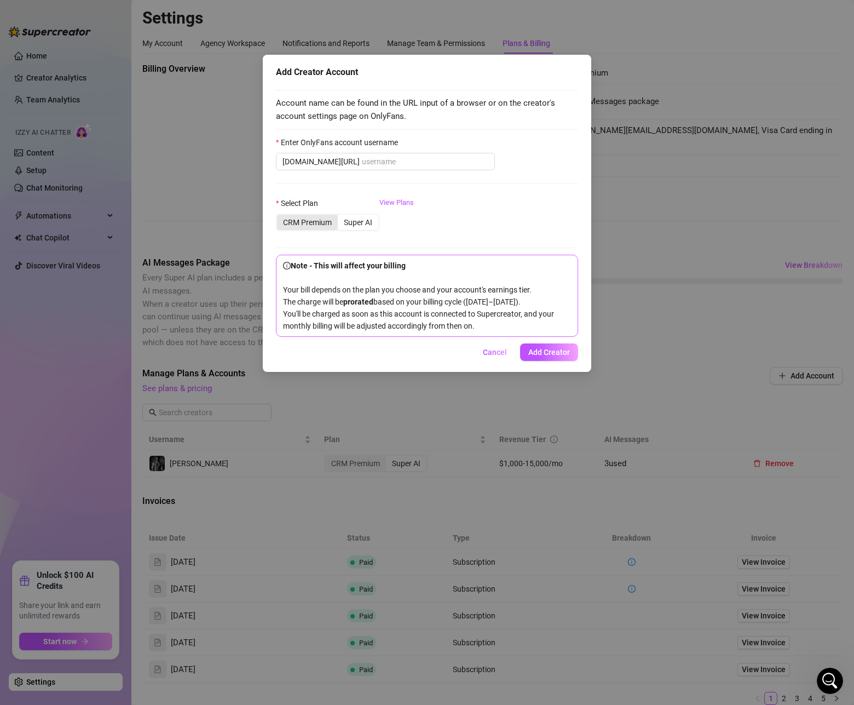
click at [310, 221] on div "CRM Premium" at bounding box center [307, 222] width 61 height 15
click at [280, 216] on input "CRM Premium" at bounding box center [280, 216] width 0 height 0
click at [504, 356] on span "Cancel" at bounding box center [495, 352] width 24 height 9
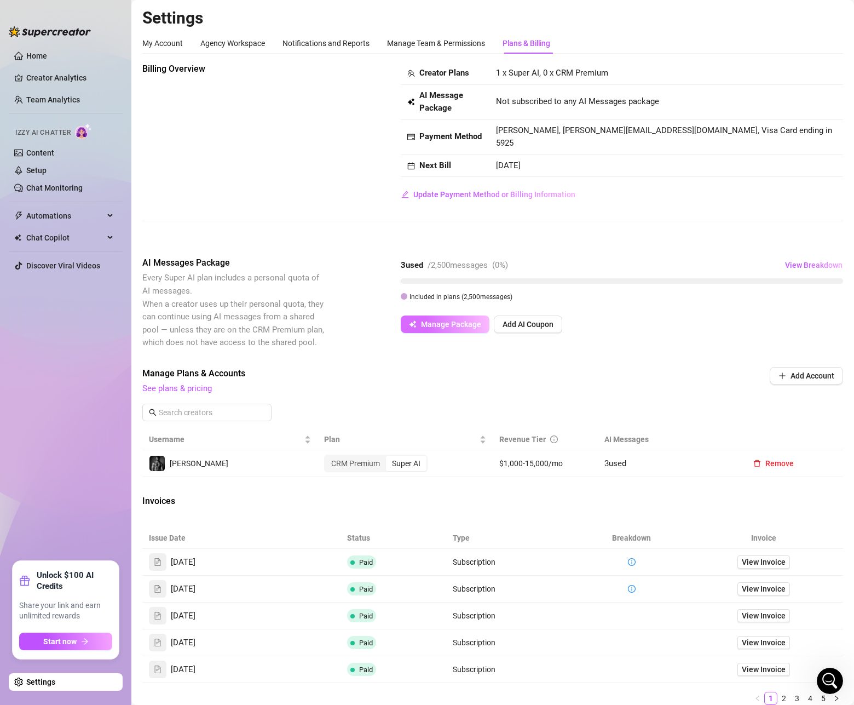
click at [456, 320] on span "Manage Package" at bounding box center [451, 324] width 60 height 9
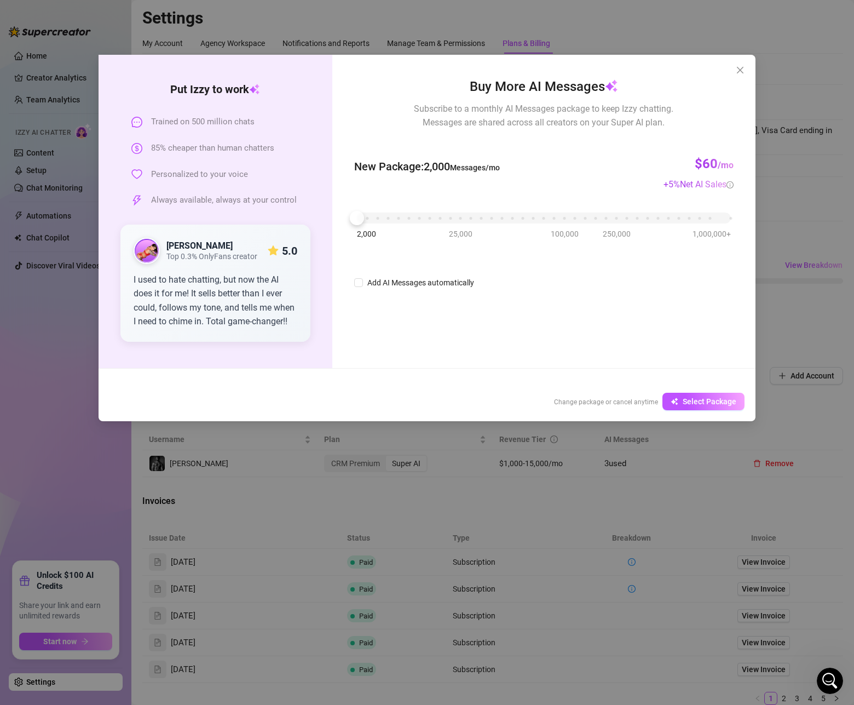
click at [744, 71] on icon "close" at bounding box center [740, 70] width 9 height 9
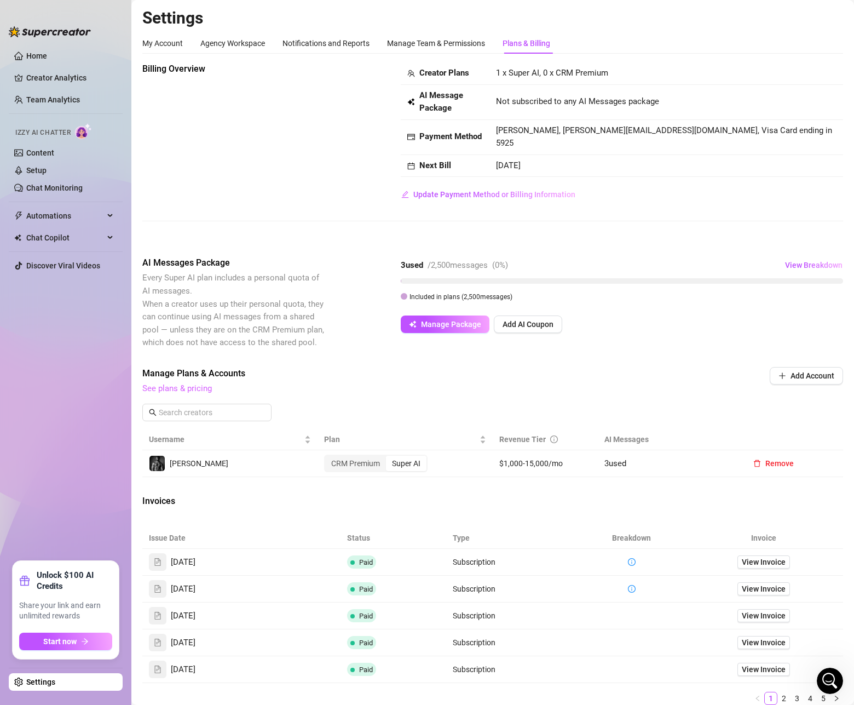
click at [176, 383] on link "See plans & pricing" at bounding box center [177, 388] width 70 height 10
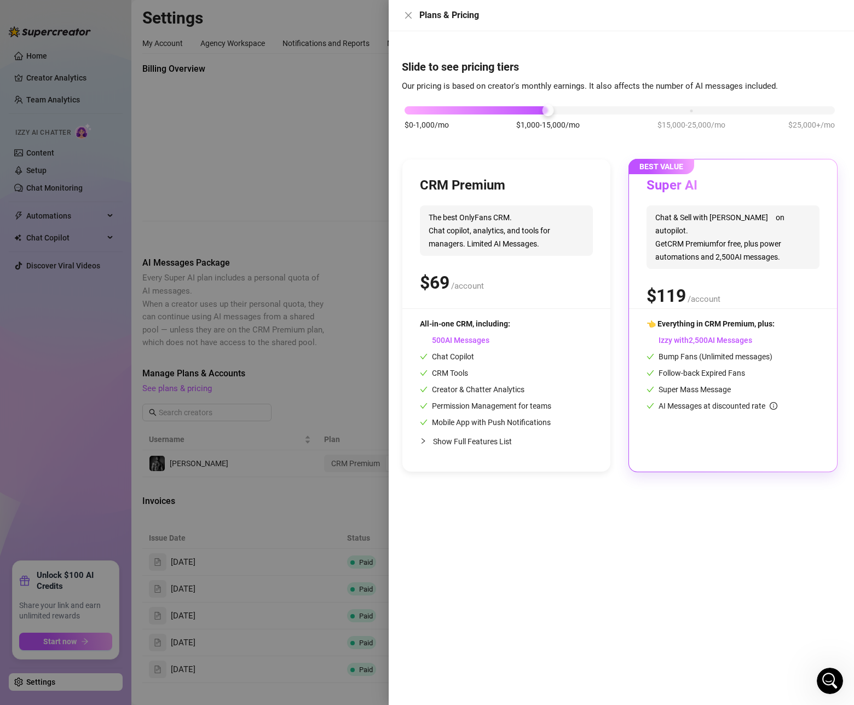
click at [453, 445] on span "Show Full Features List" at bounding box center [472, 441] width 79 height 9
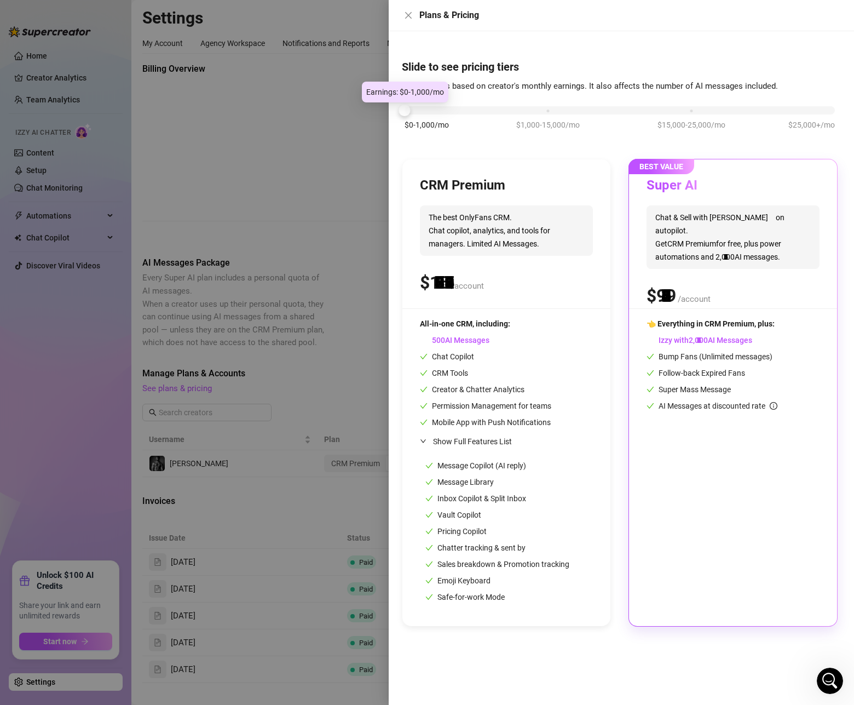
drag, startPoint x: 550, startPoint y: 111, endPoint x: 402, endPoint y: 125, distance: 148.6
click at [403, 125] on div "$0-1,000/mo $1,000-15,000/mo $15,000-25,000/mo $25,000+/mo" at bounding box center [620, 124] width 436 height 62
